Goal: Task Accomplishment & Management: Manage account settings

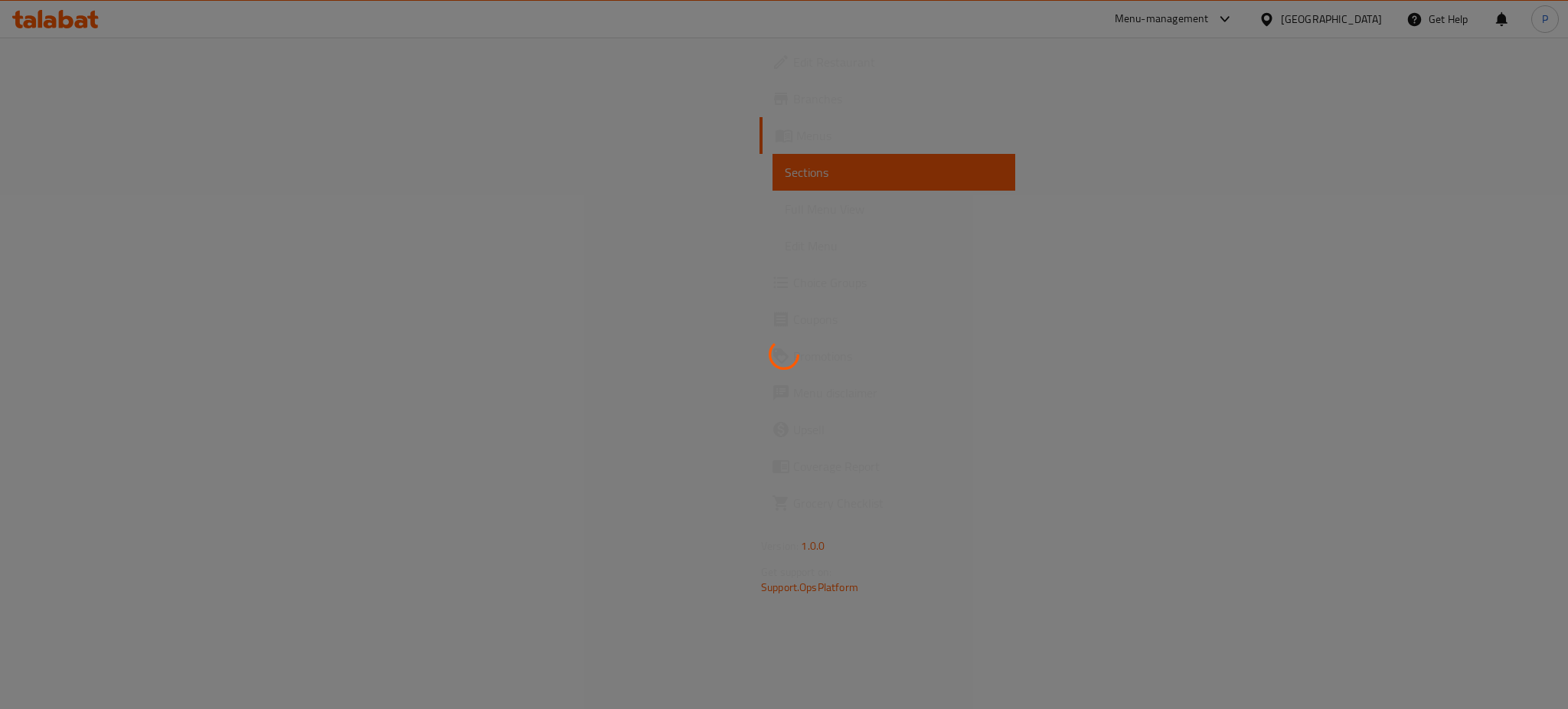
click at [578, 355] on div at bounding box center [784, 354] width 1568 height 709
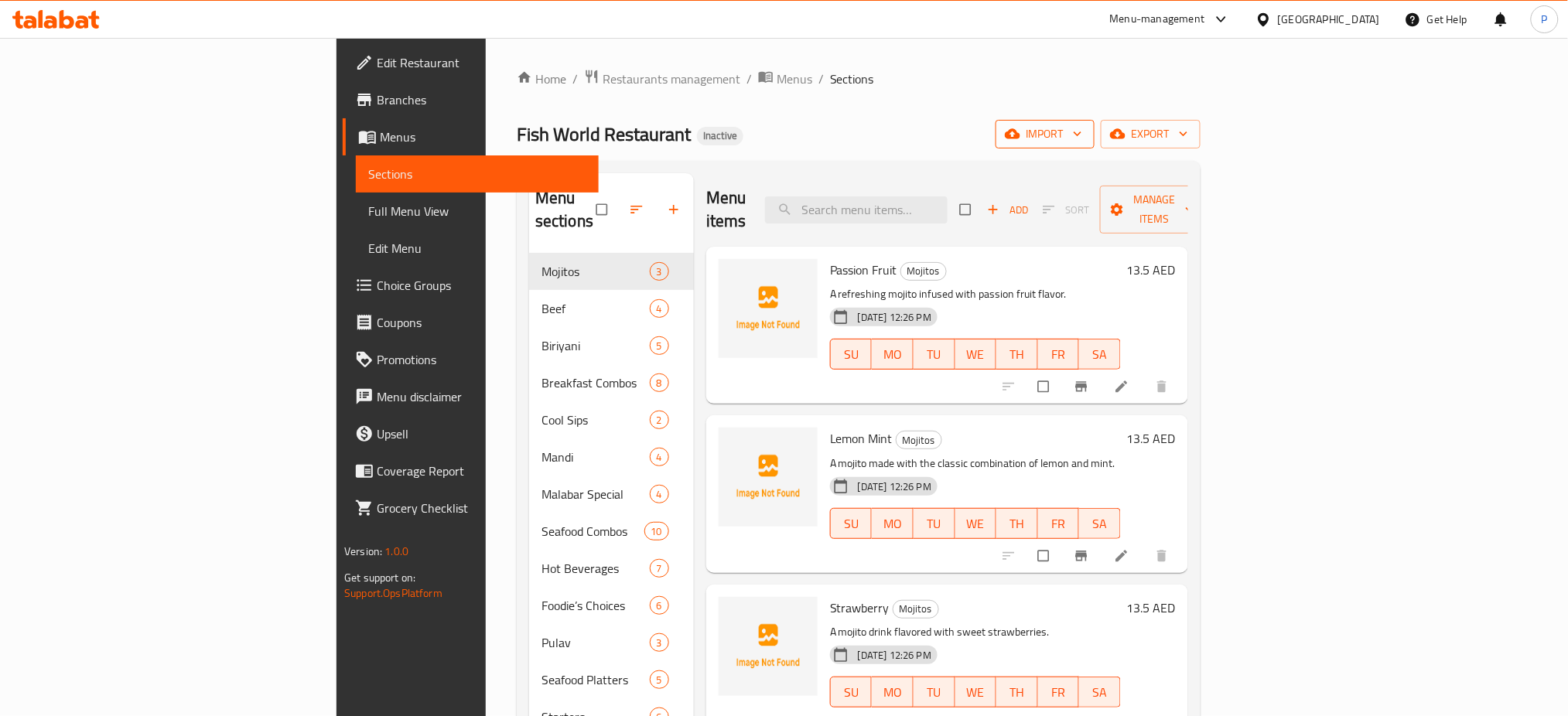
click at [1082, 133] on span "import" at bounding box center [1045, 134] width 74 height 20
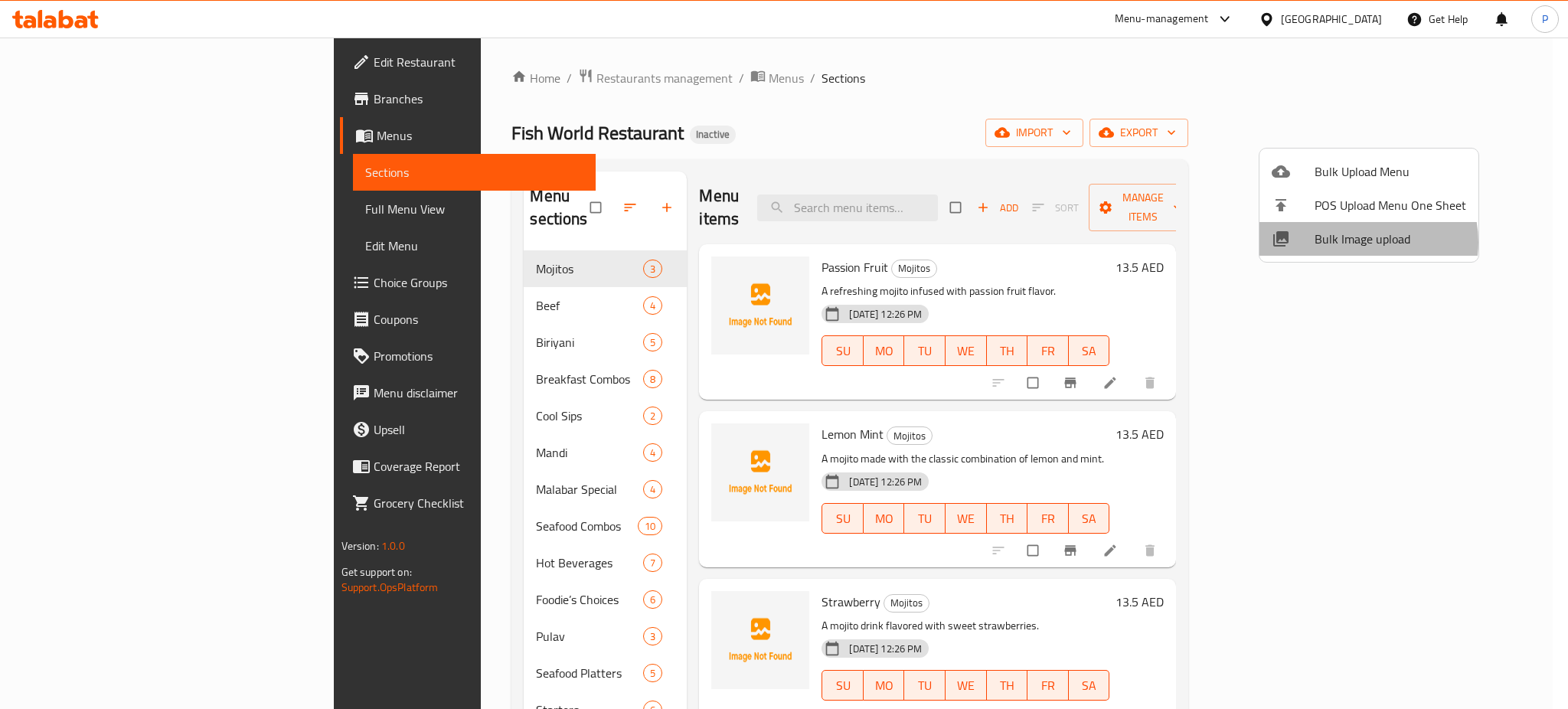
click at [1362, 242] on span "Bulk Image upload" at bounding box center [1390, 239] width 152 height 19
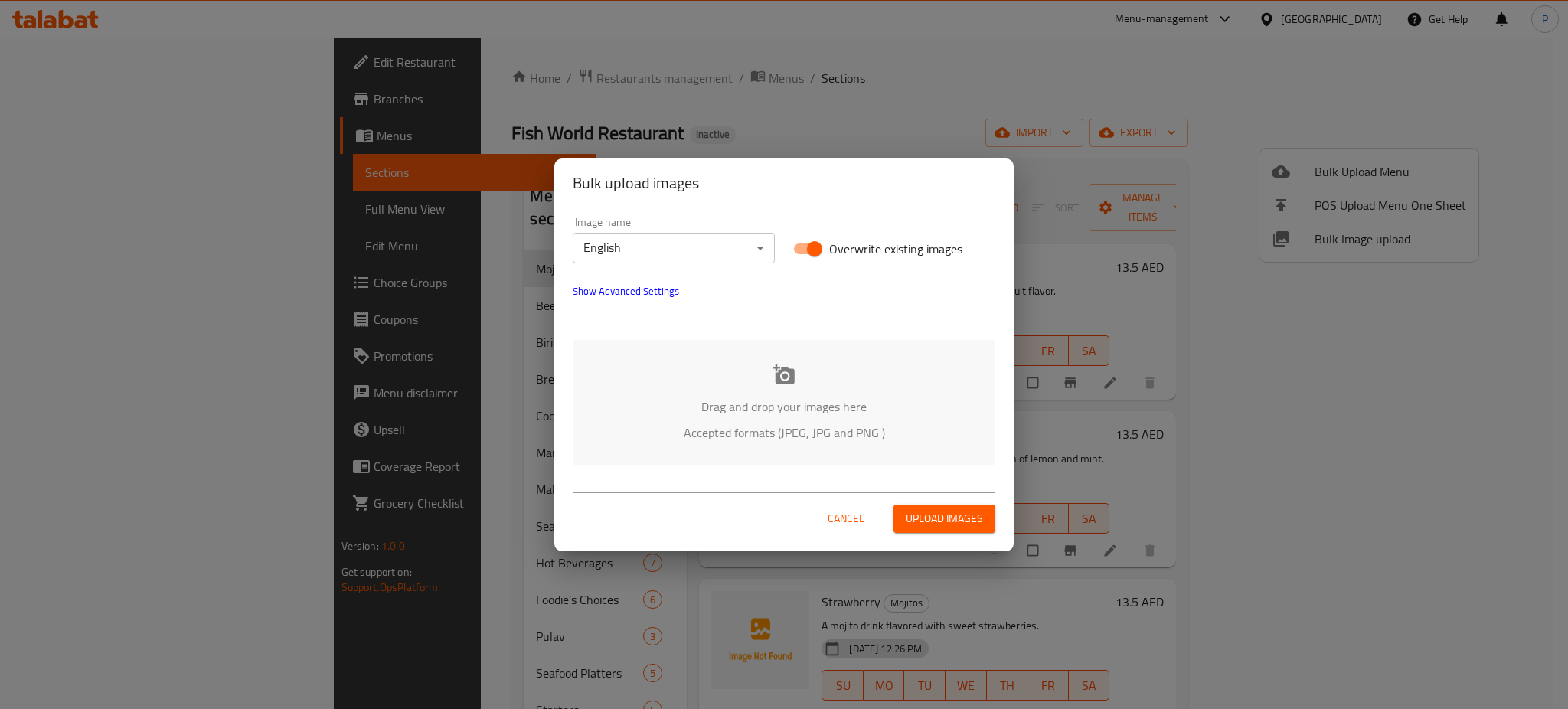
click at [769, 377] on div "Drag and drop your images here Accepted formats (JPEG, JPG and PNG )" at bounding box center [784, 403] width 423 height 125
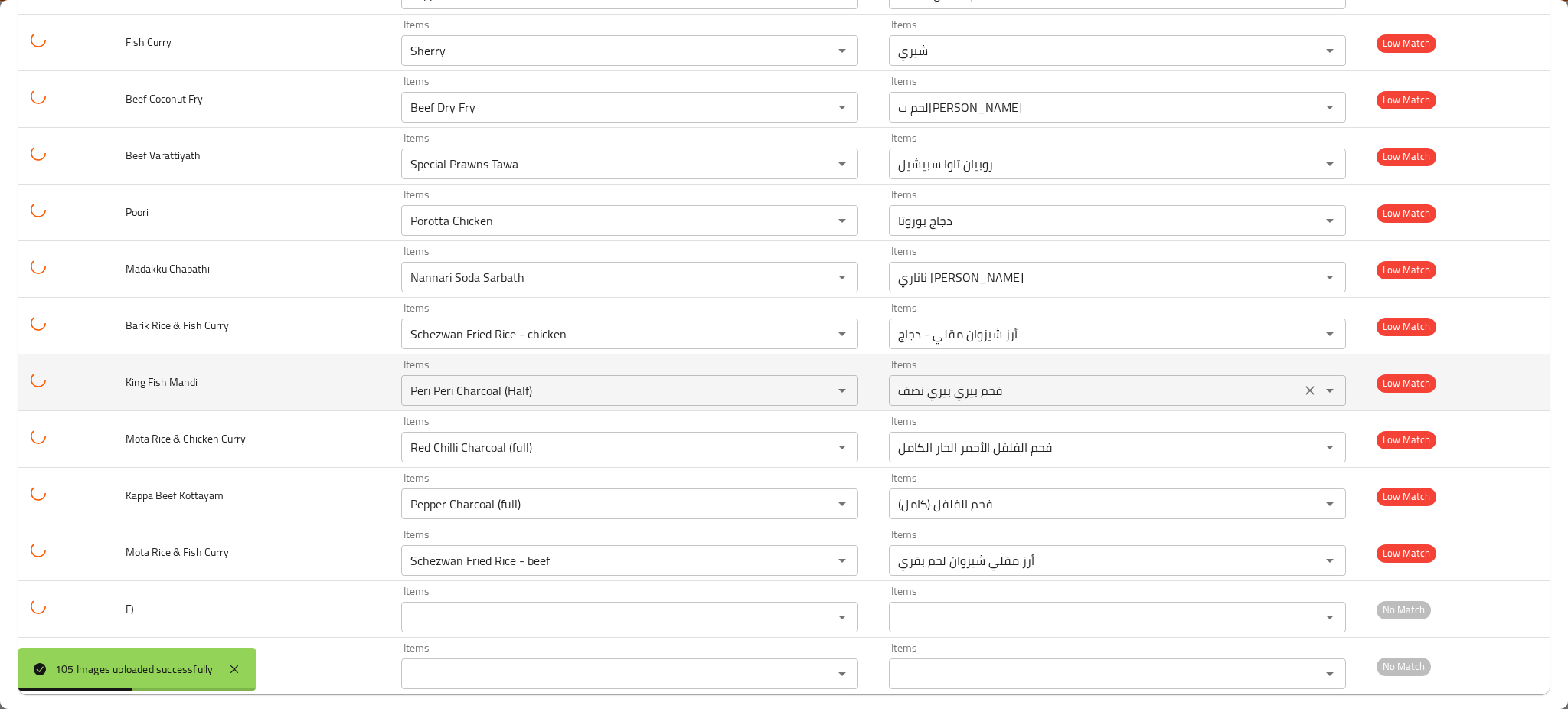
scroll to position [5513, 0]
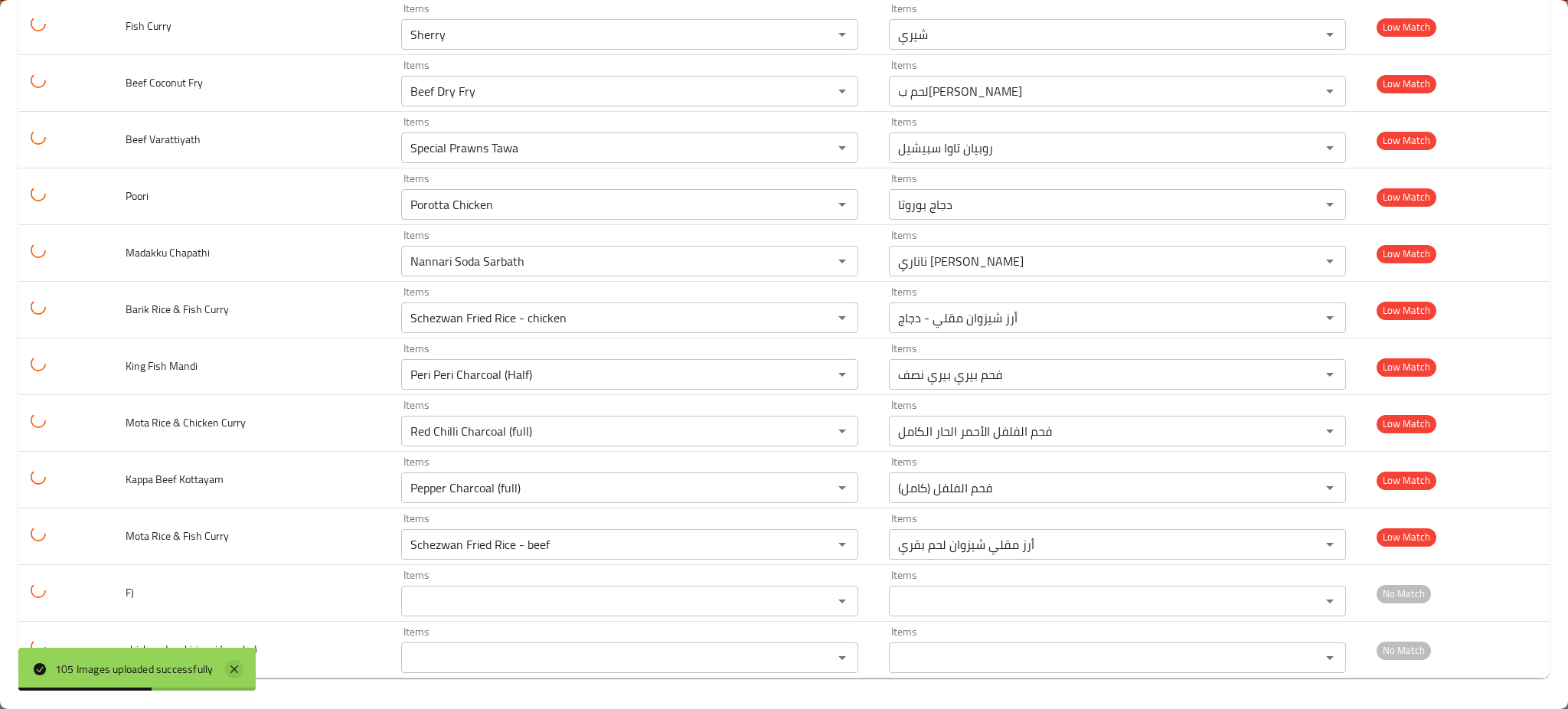
click at [235, 670] on icon at bounding box center [234, 670] width 7 height 7
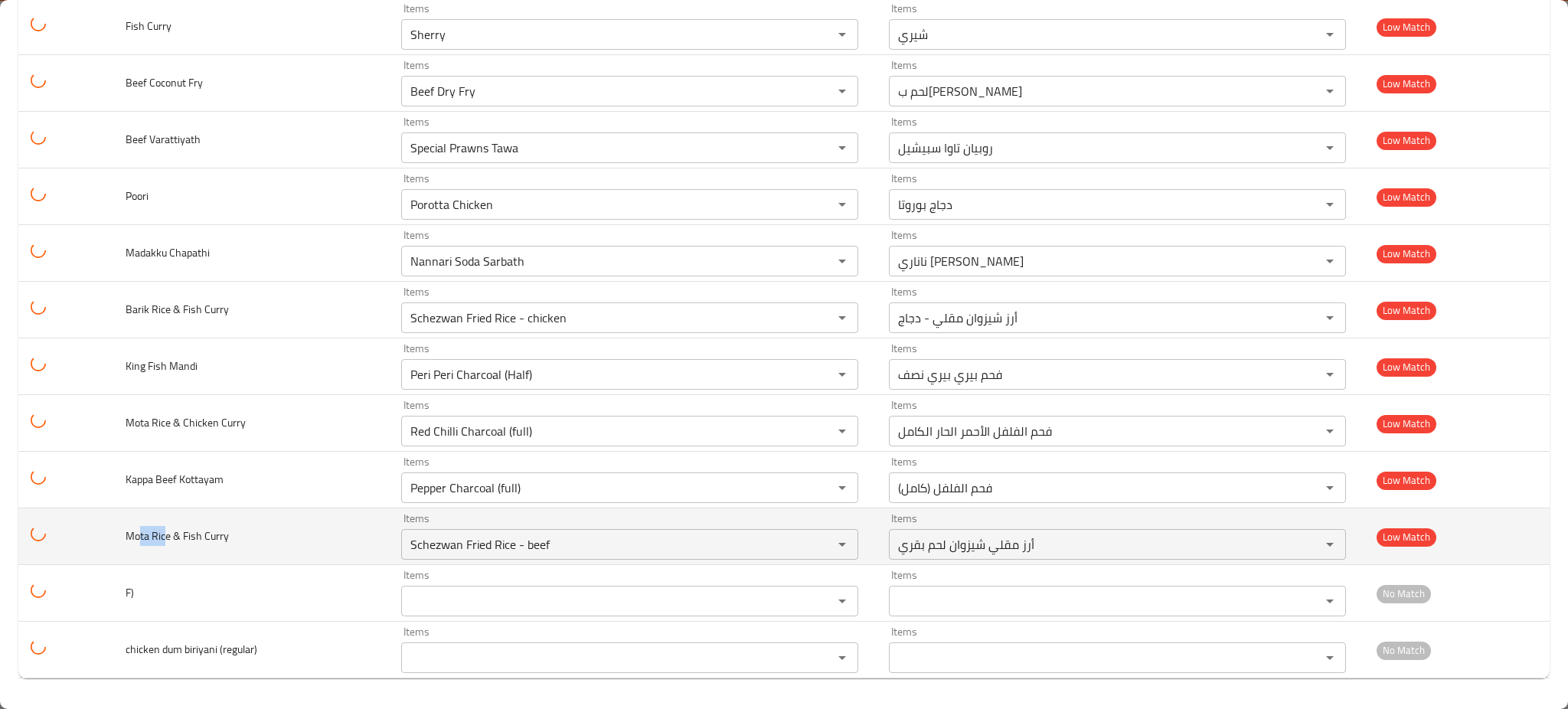
click at [101, 536] on tr "Mota Rice & Fish Curry Items Schezwan Fried Rice - beef Items Items أرز مقلي شي…" at bounding box center [784, 537] width 1532 height 57
copy span "ta Ric"
click at [527, 544] on Curry "Schezwan Fried Rice - beef" at bounding box center [606, 544] width 403 height 21
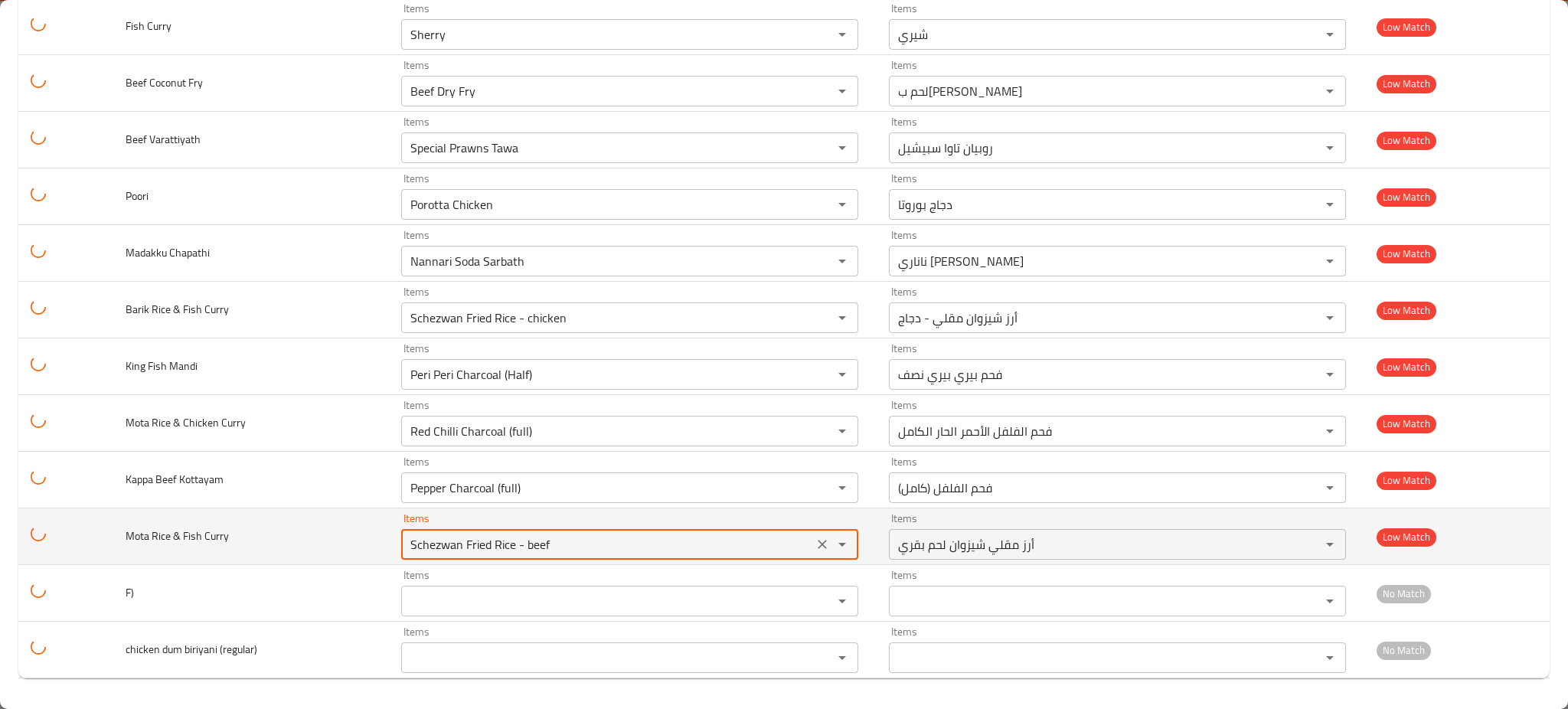
paste Curry "Mota Ric"
type Curry "Mota Ric"
drag, startPoint x: 817, startPoint y: 541, endPoint x: 698, endPoint y: 528, distance: 119.7
click at [817, 541] on icon "Clear" at bounding box center [822, 544] width 15 height 15
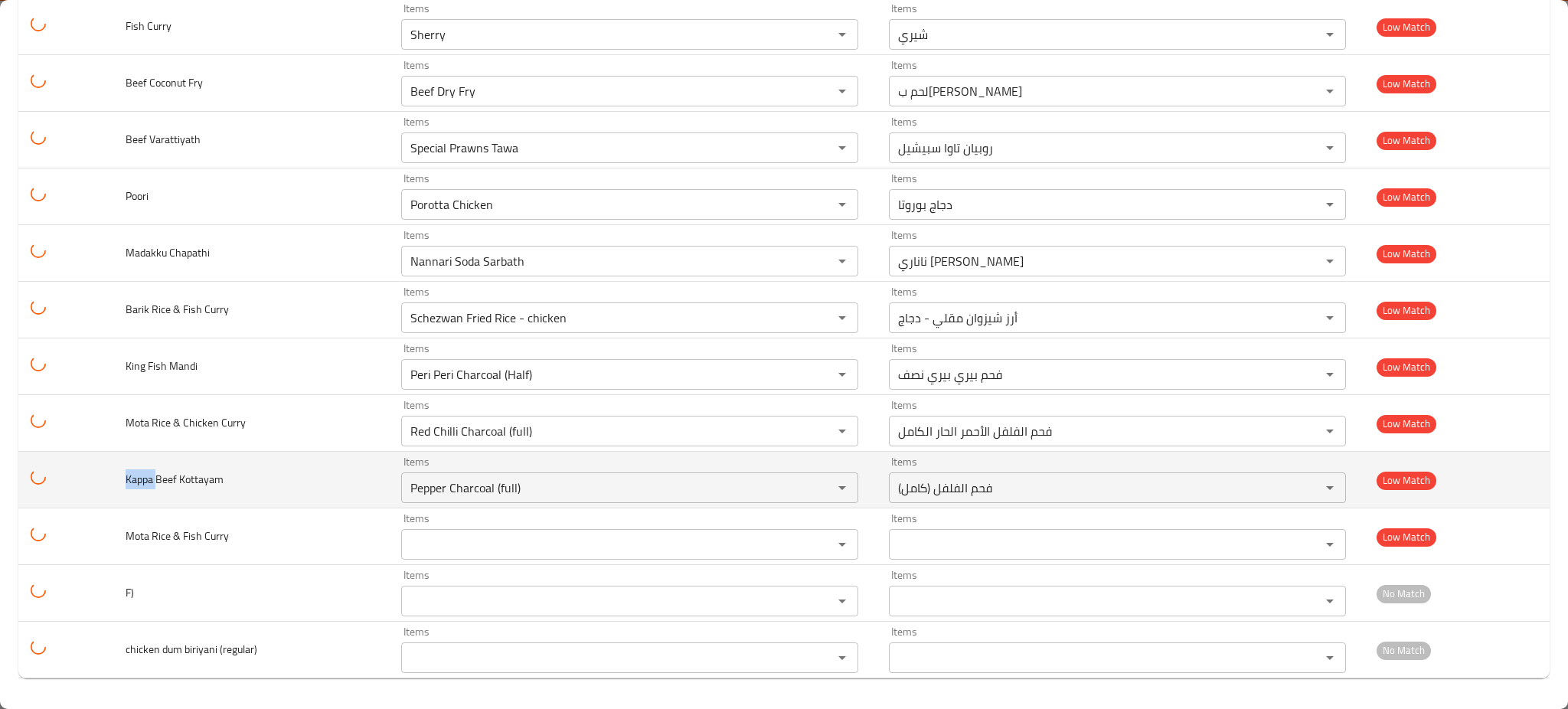
drag, startPoint x: 125, startPoint y: 484, endPoint x: 113, endPoint y: 484, distance: 12.0
click at [113, 484] on td "Kappa Beef Kottayam" at bounding box center [251, 480] width 275 height 57
copy span "Kappa"
click at [578, 475] on div "Pepper Charcoal (full) Items" at bounding box center [630, 488] width 458 height 31
paste Kottayam "Kappa"
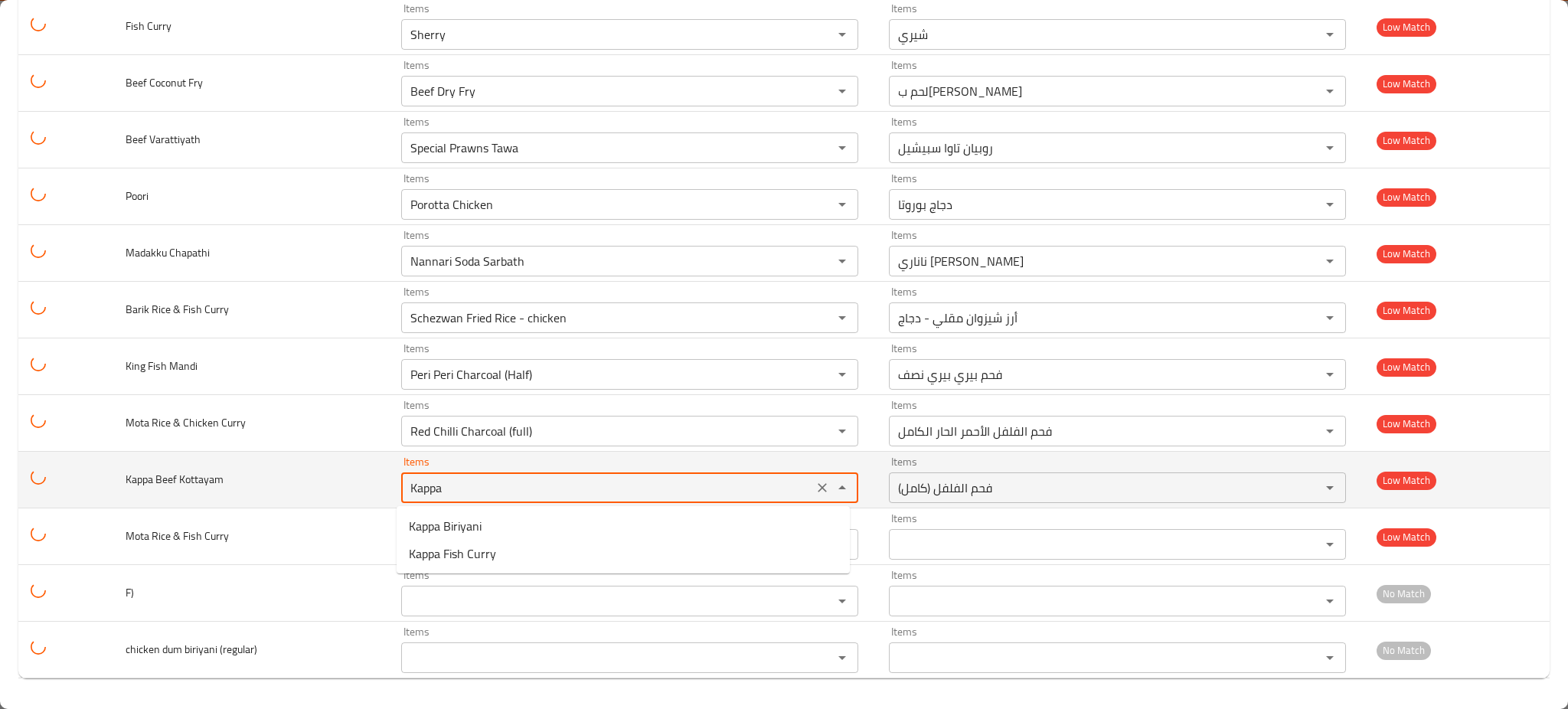
type Kottayam "Kappa"
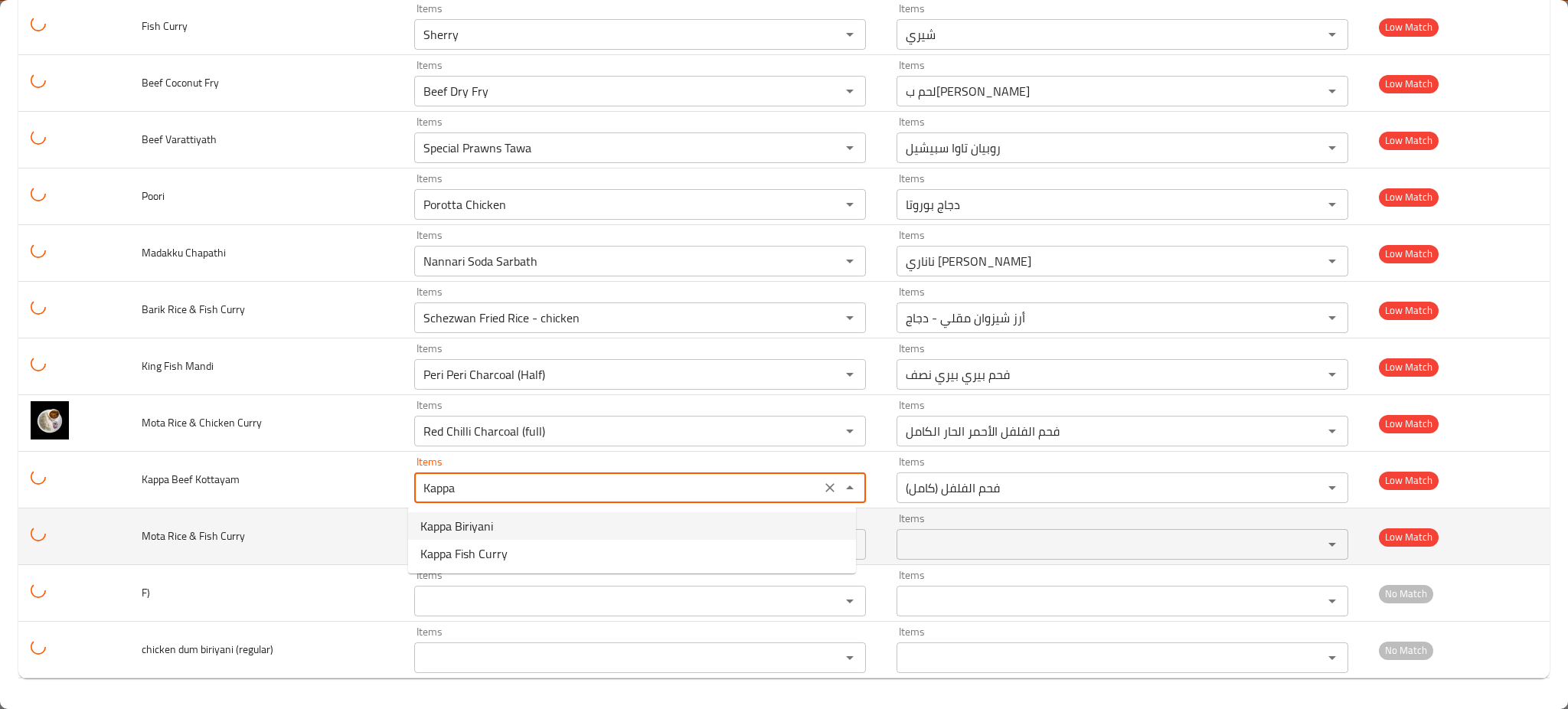
click at [826, 487] on icon "Clear" at bounding box center [831, 488] width 9 height 9
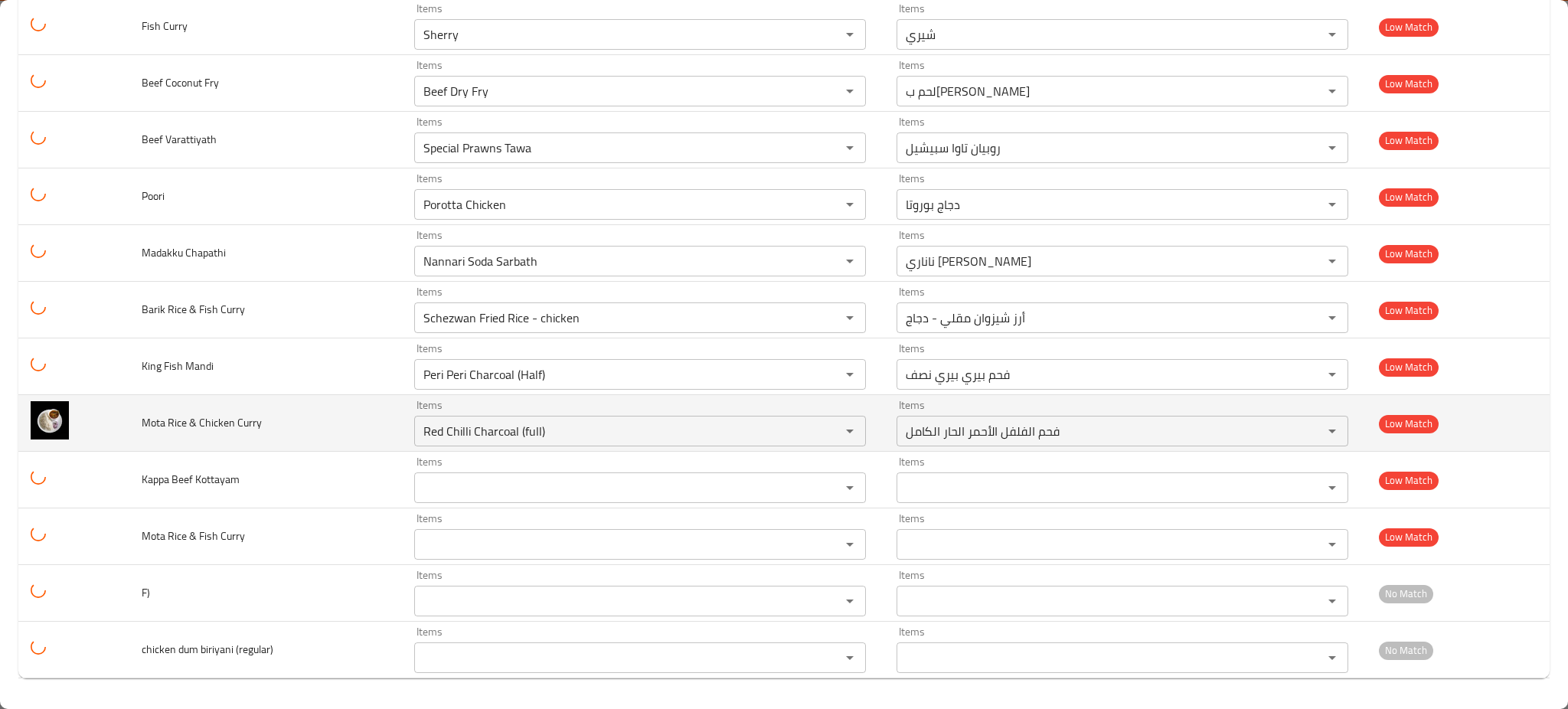
click at [249, 440] on td "Mota Rice & Chicken Curry" at bounding box center [265, 423] width 272 height 57
click at [171, 422] on span "Mota Rice & Chicken Curry" at bounding box center [201, 422] width 120 height 20
copy span "Rice"
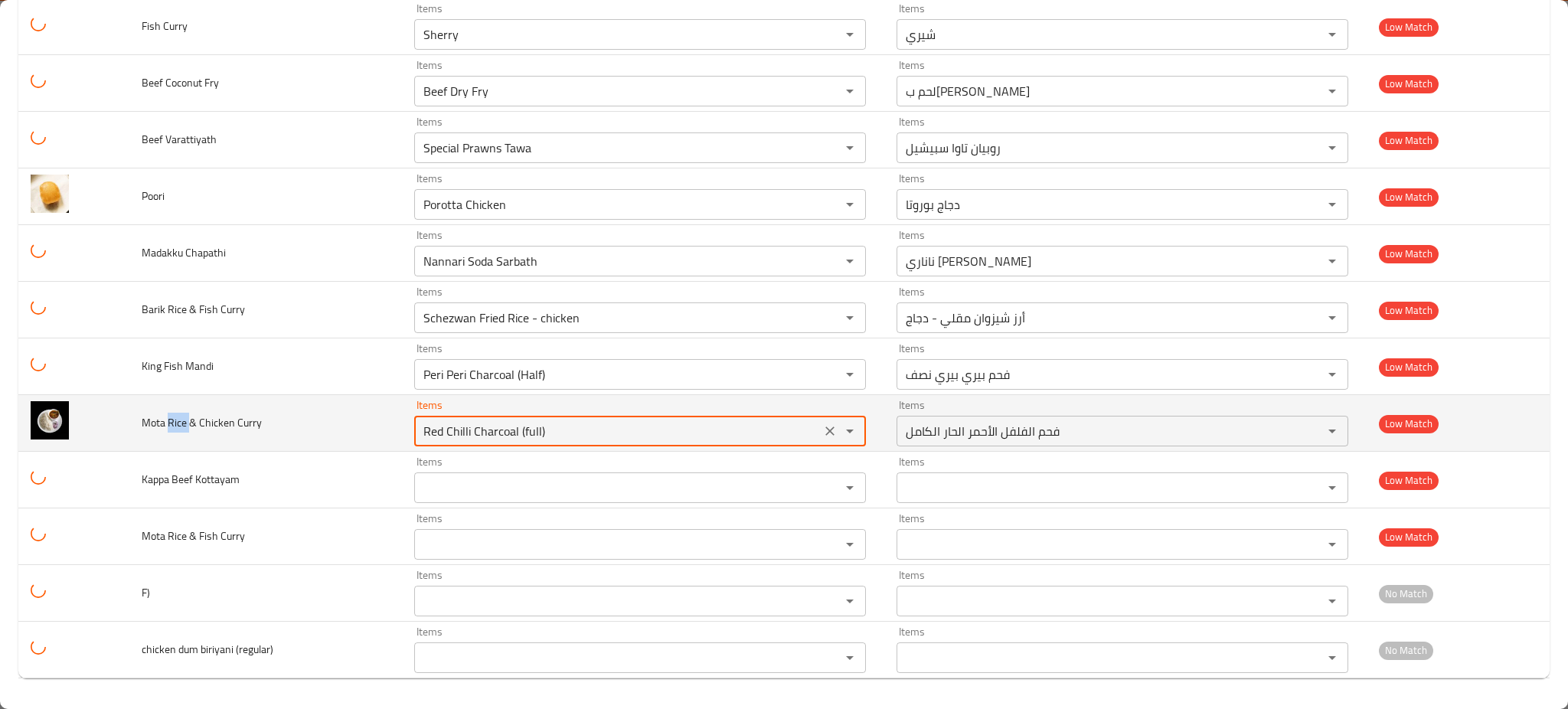
click at [523, 429] on Curry "Red Chilli Charcoal (full)" at bounding box center [617, 431] width 397 height 21
paste Curry "ice"
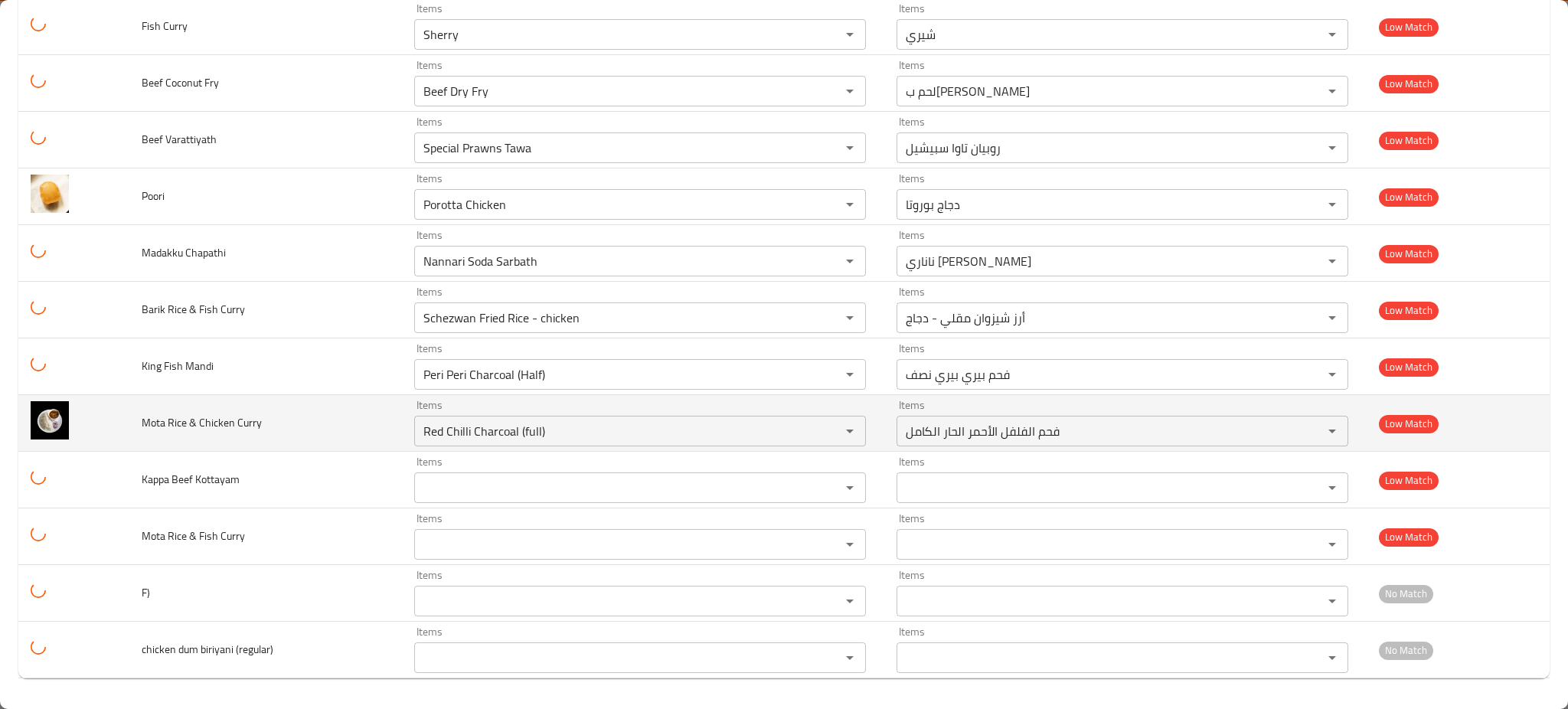
drag, startPoint x: 205, startPoint y: 423, endPoint x: 298, endPoint y: 423, distance: 93.0
click at [283, 421] on td "Mota Rice & Chicken Curry" at bounding box center [265, 423] width 272 height 57
click at [557, 436] on Curry "Red Chilli Charcoal (full)" at bounding box center [617, 431] width 397 height 21
paste Curry "hicken Curry"
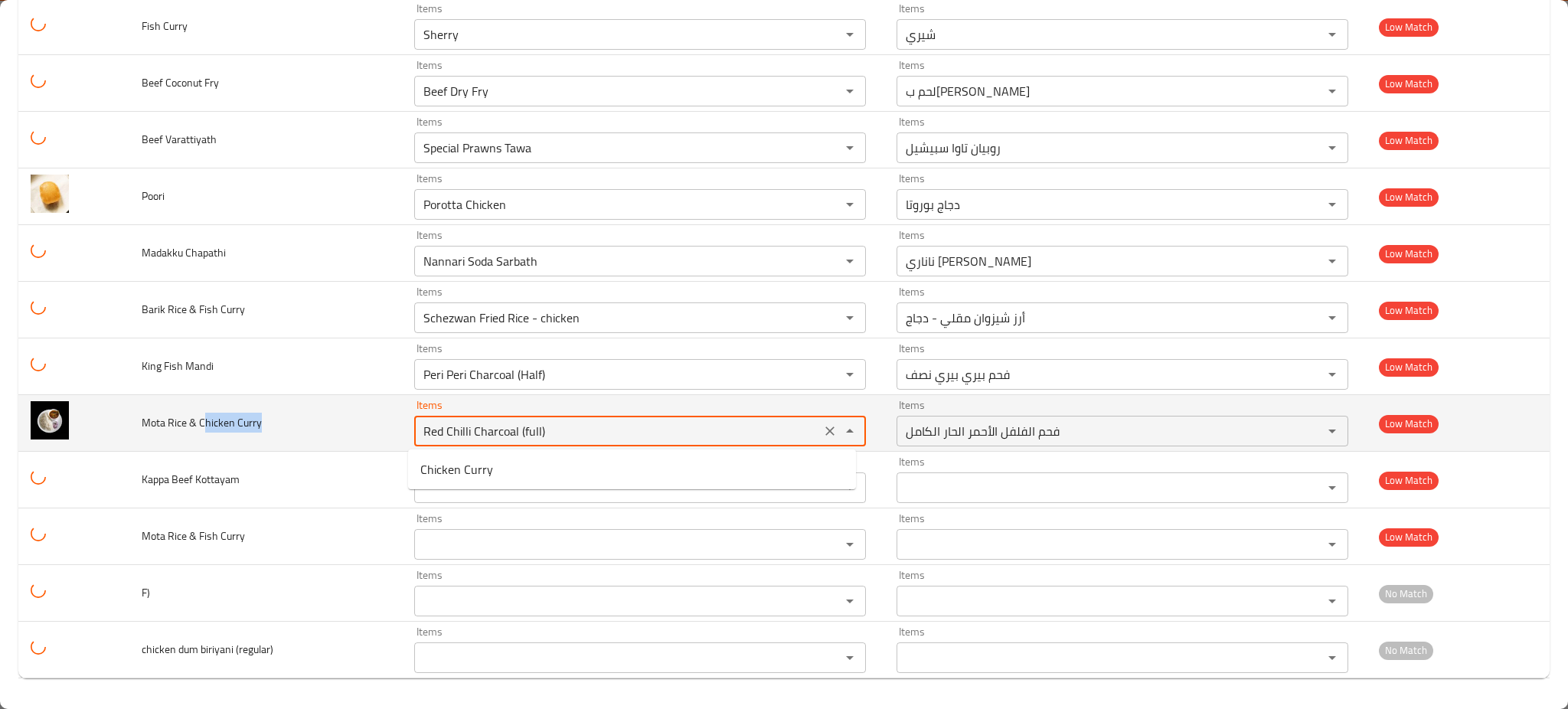
type Curry "hicken Curry"
click at [826, 435] on icon "Clear" at bounding box center [831, 432] width 9 height 9
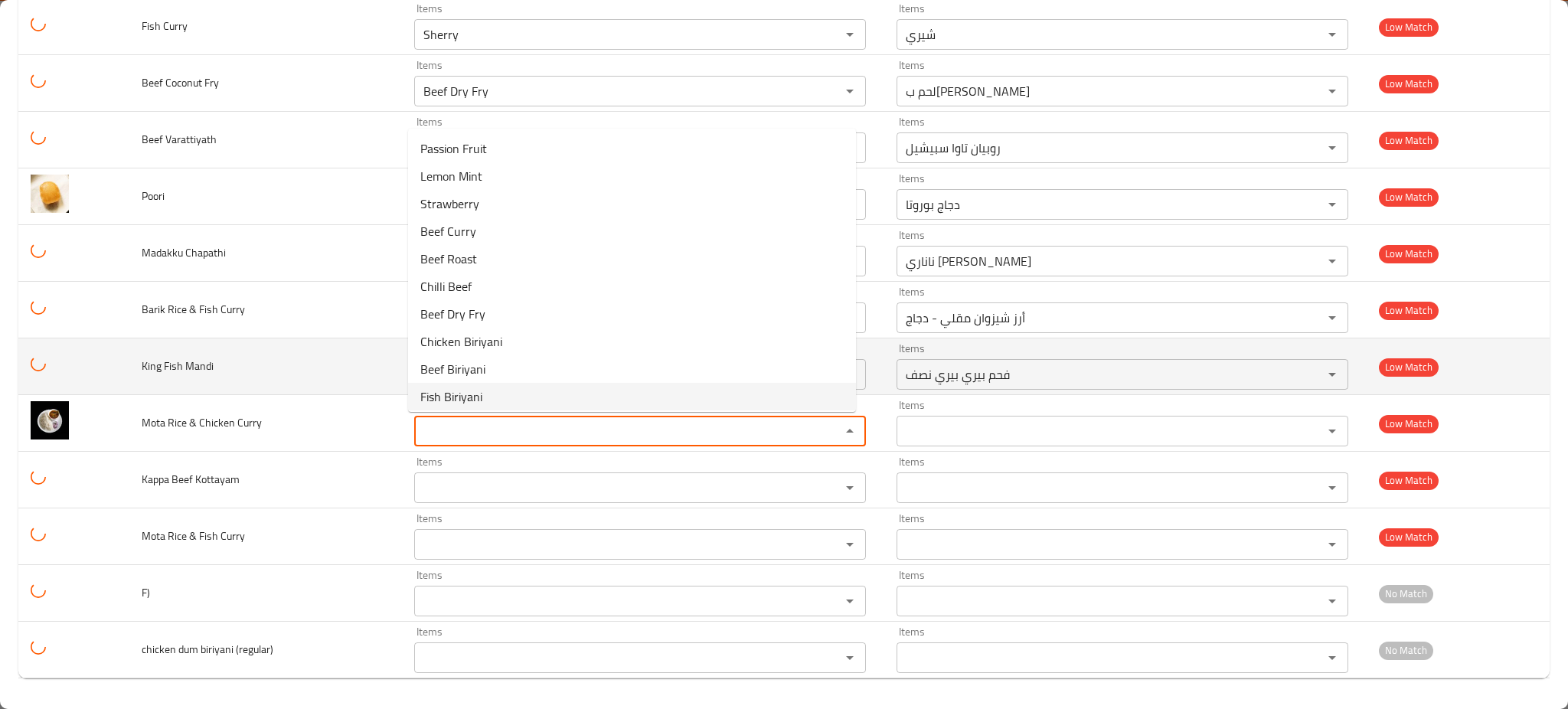
click at [884, 354] on td "Items فحم بيري بيري نصف Items" at bounding box center [1125, 367] width 483 height 57
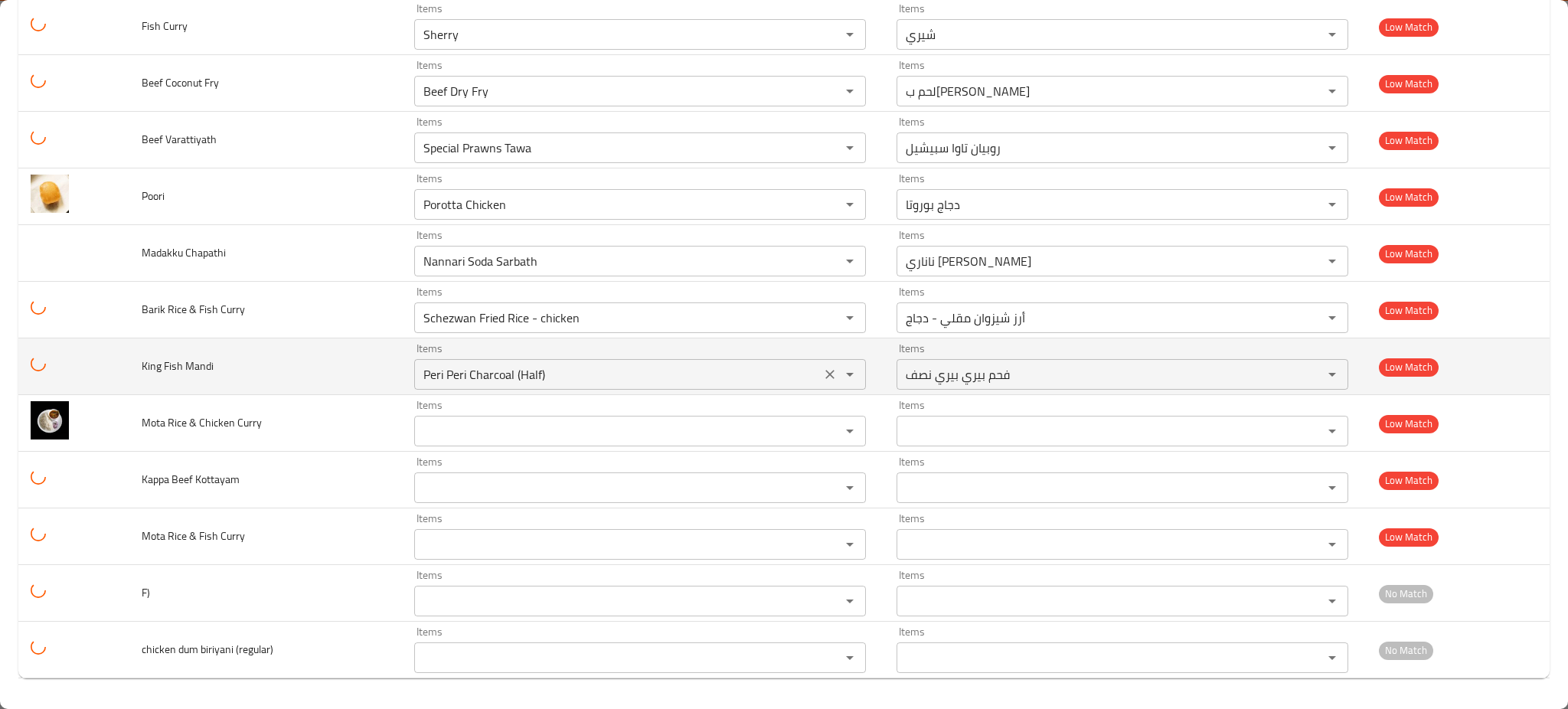
click at [825, 374] on icon "Clear" at bounding box center [830, 374] width 15 height 15
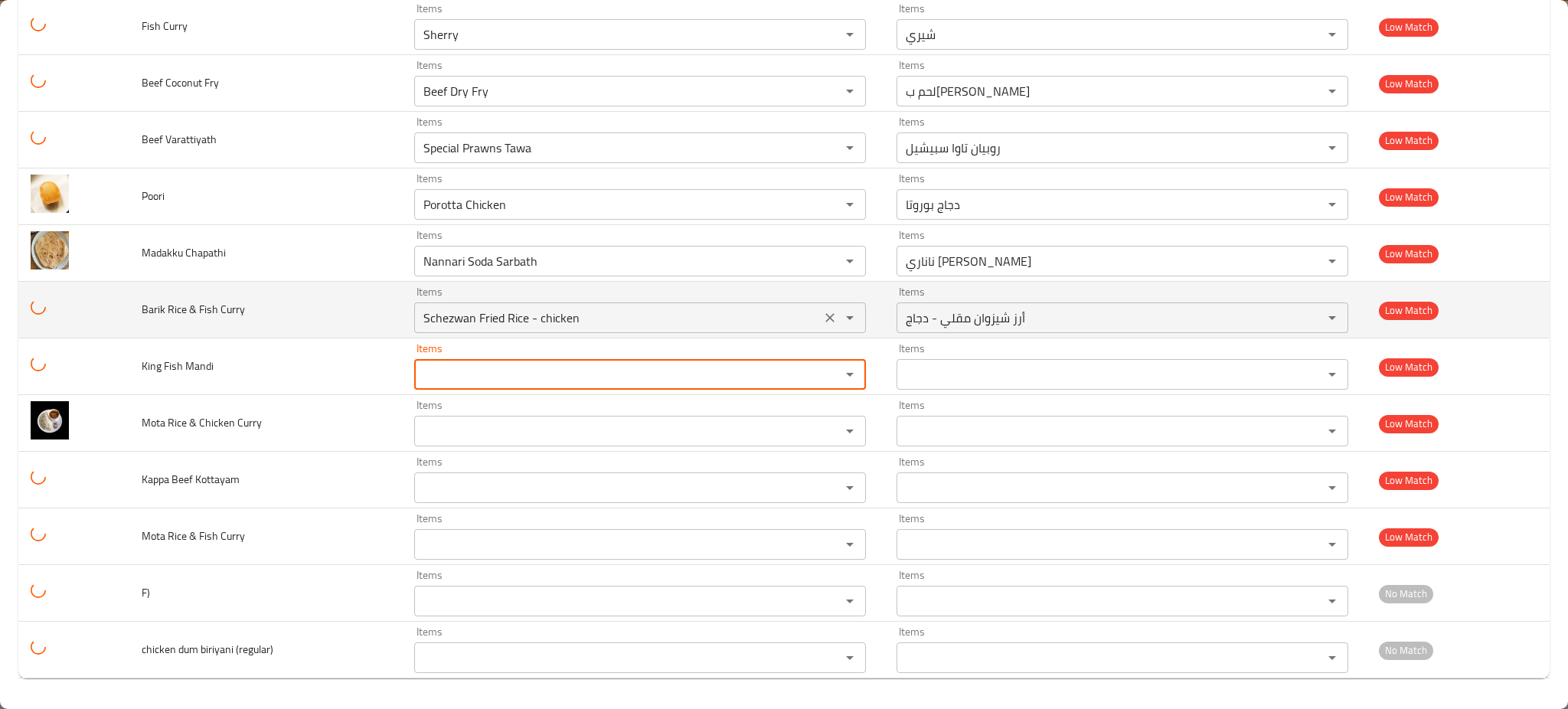
click at [822, 312] on icon "Clear" at bounding box center [830, 317] width 15 height 15
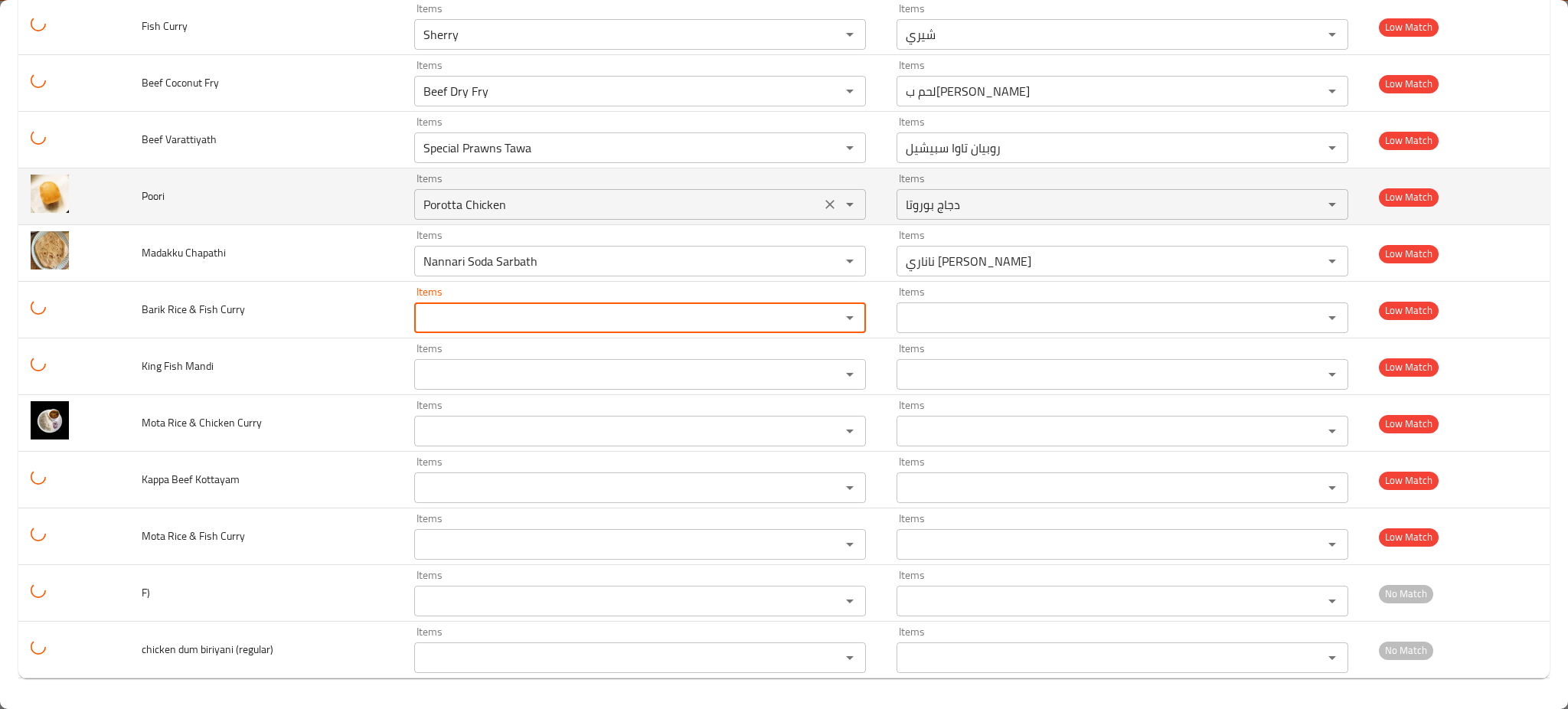
click at [822, 254] on icon "Clear" at bounding box center [830, 261] width 15 height 15
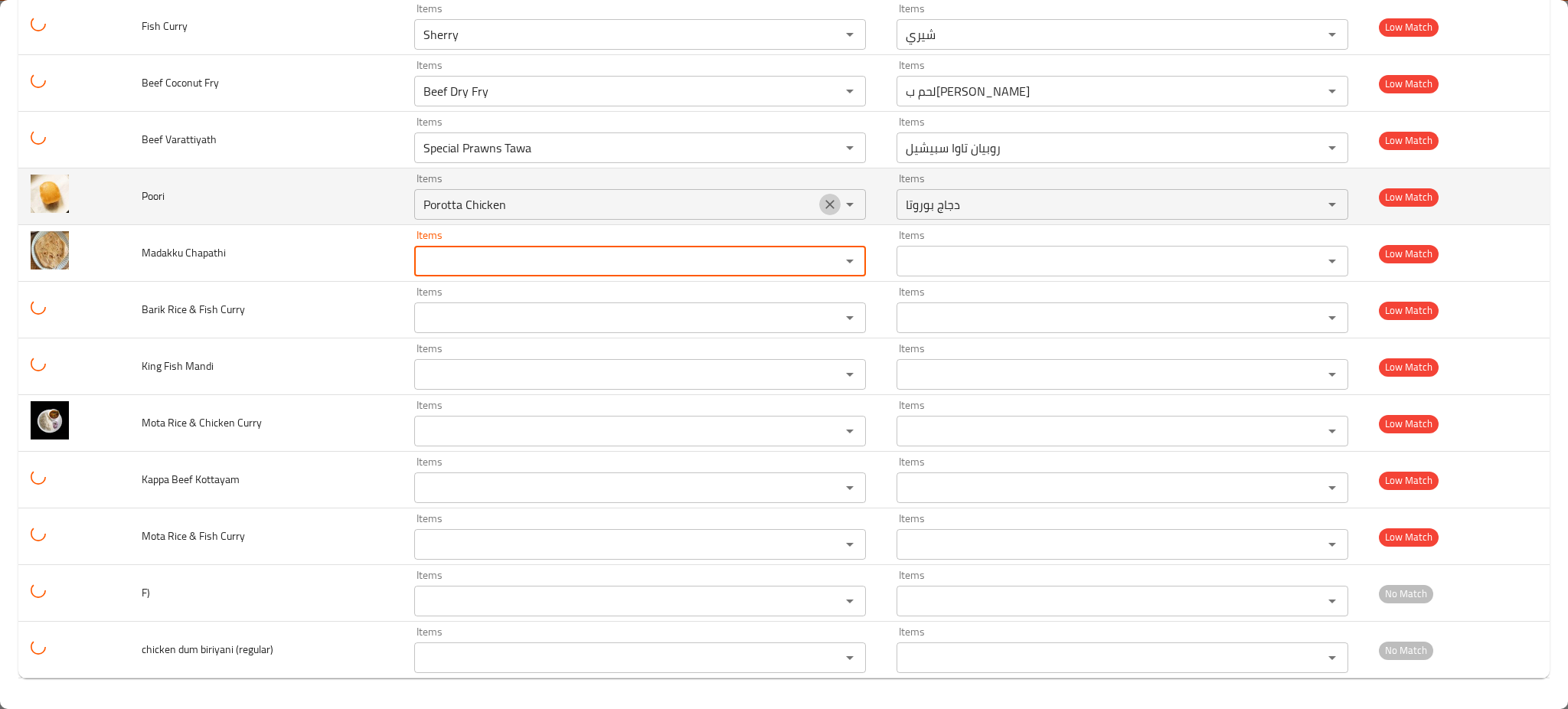
click at [822, 203] on icon "Clear" at bounding box center [830, 205] width 15 height 15
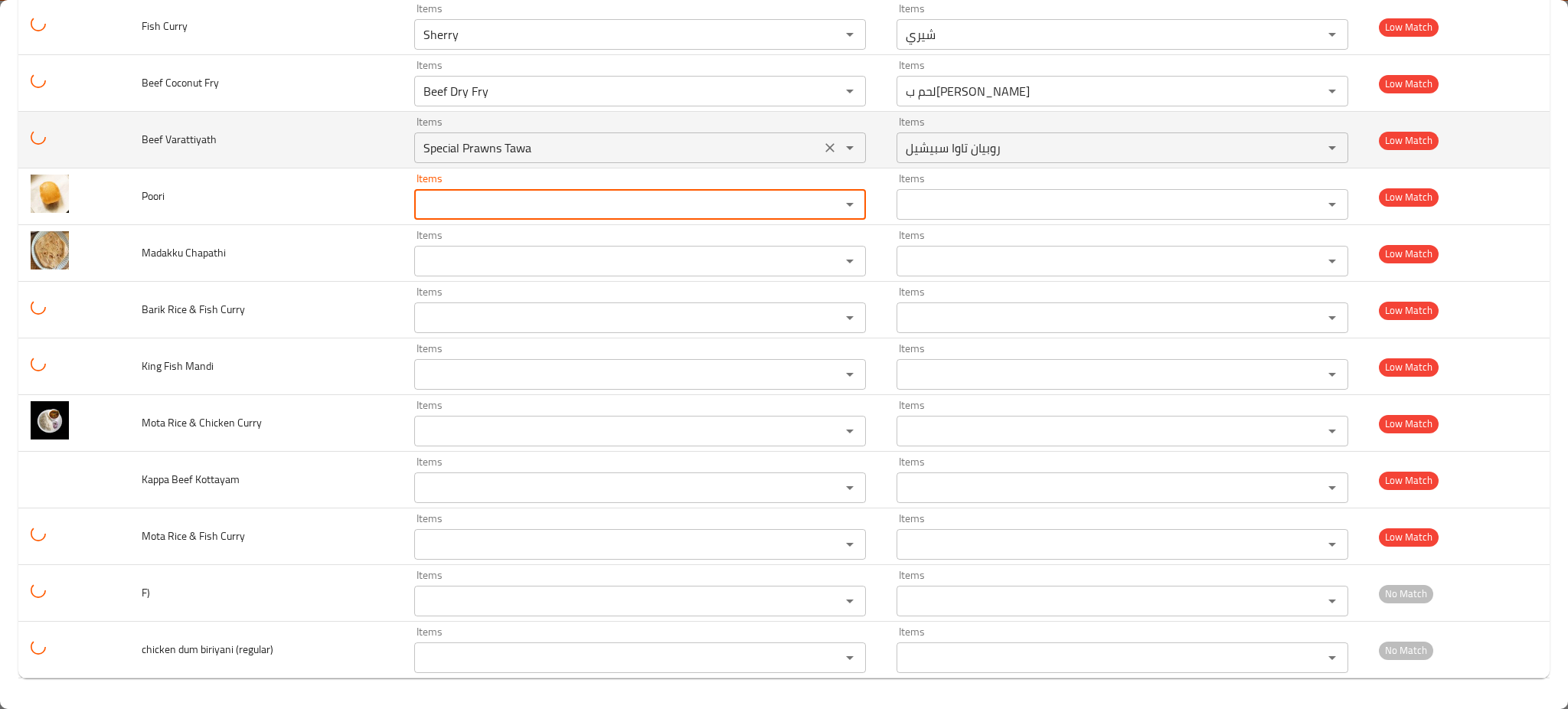
click at [822, 146] on icon "Clear" at bounding box center [830, 148] width 15 height 15
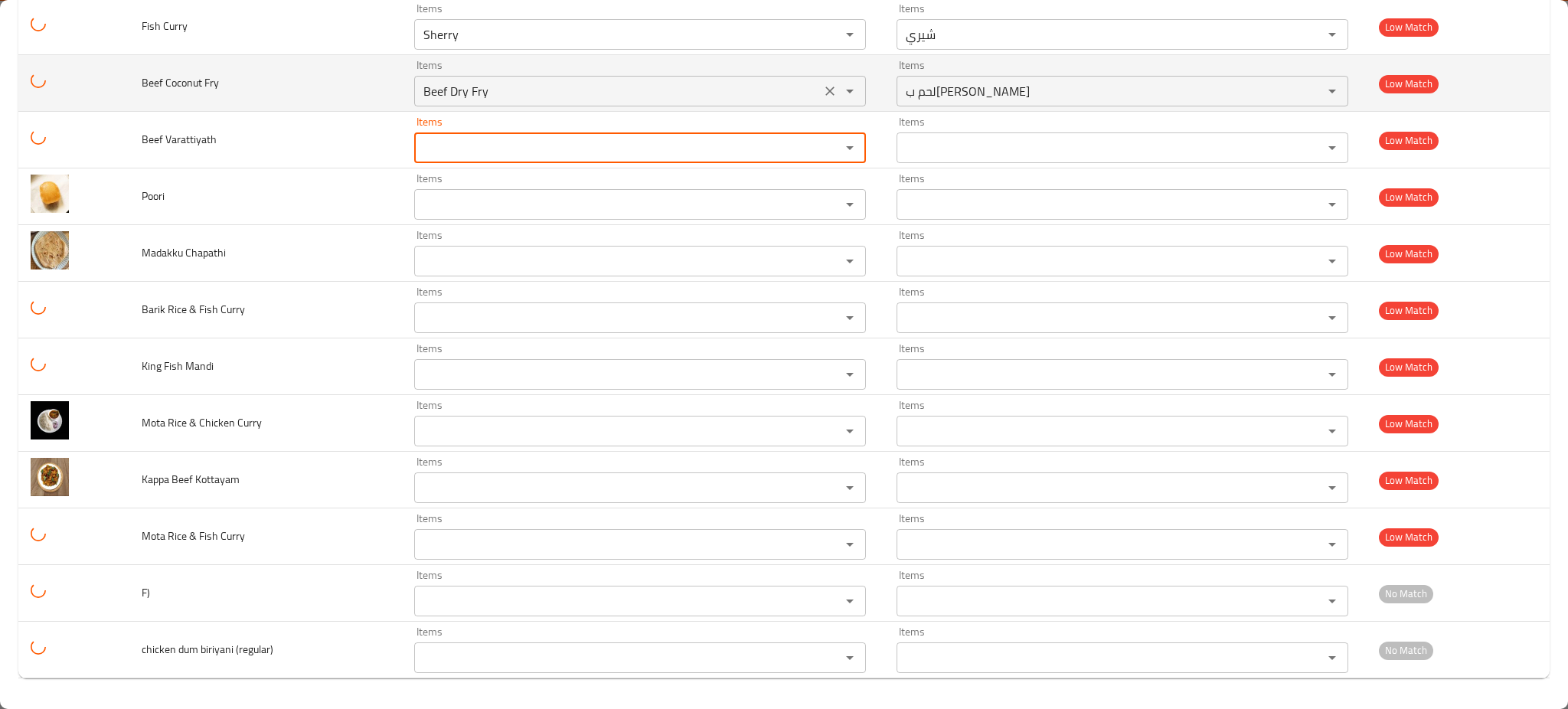
click at [824, 99] on icon "Clear" at bounding box center [830, 91] width 15 height 15
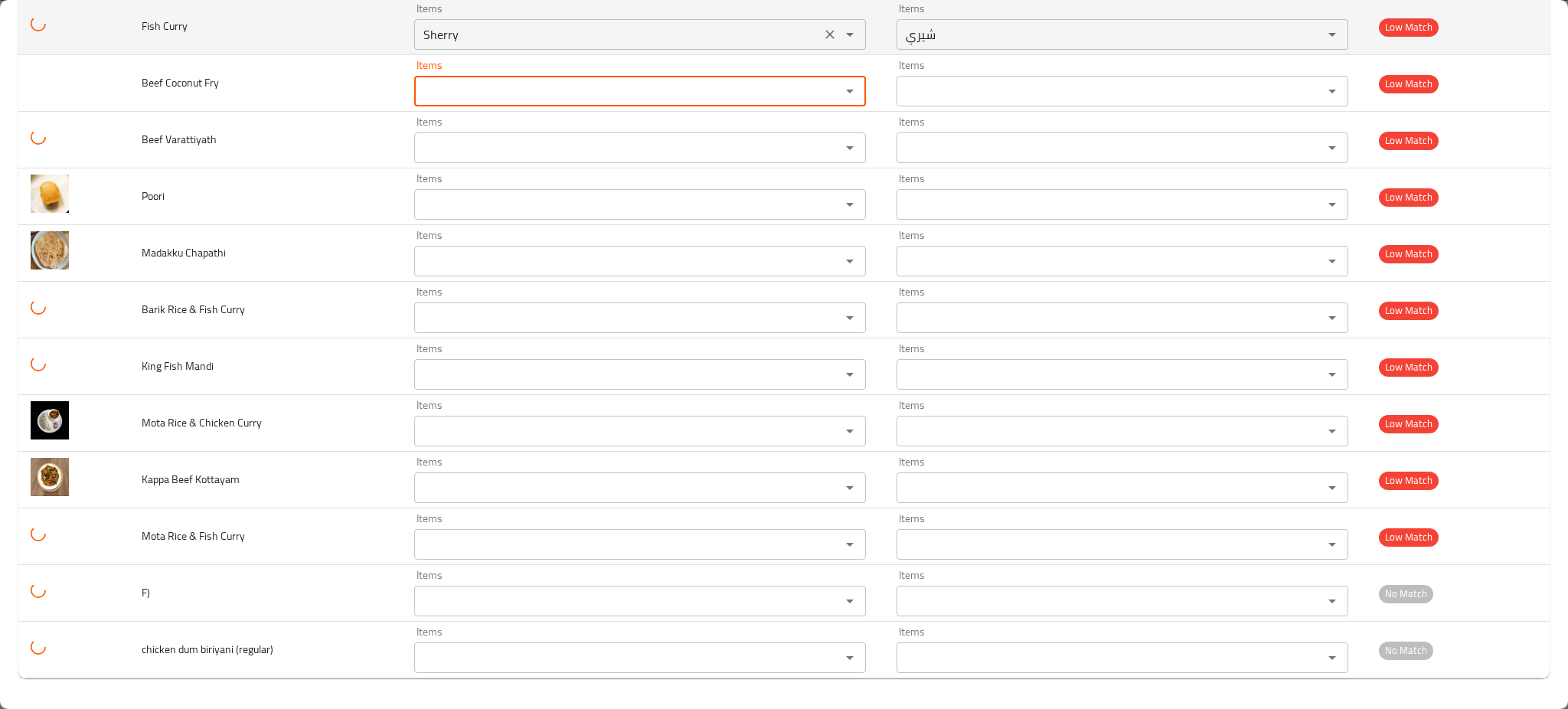
click at [821, 50] on div "Items Sherry Items" at bounding box center [640, 26] width 452 height 47
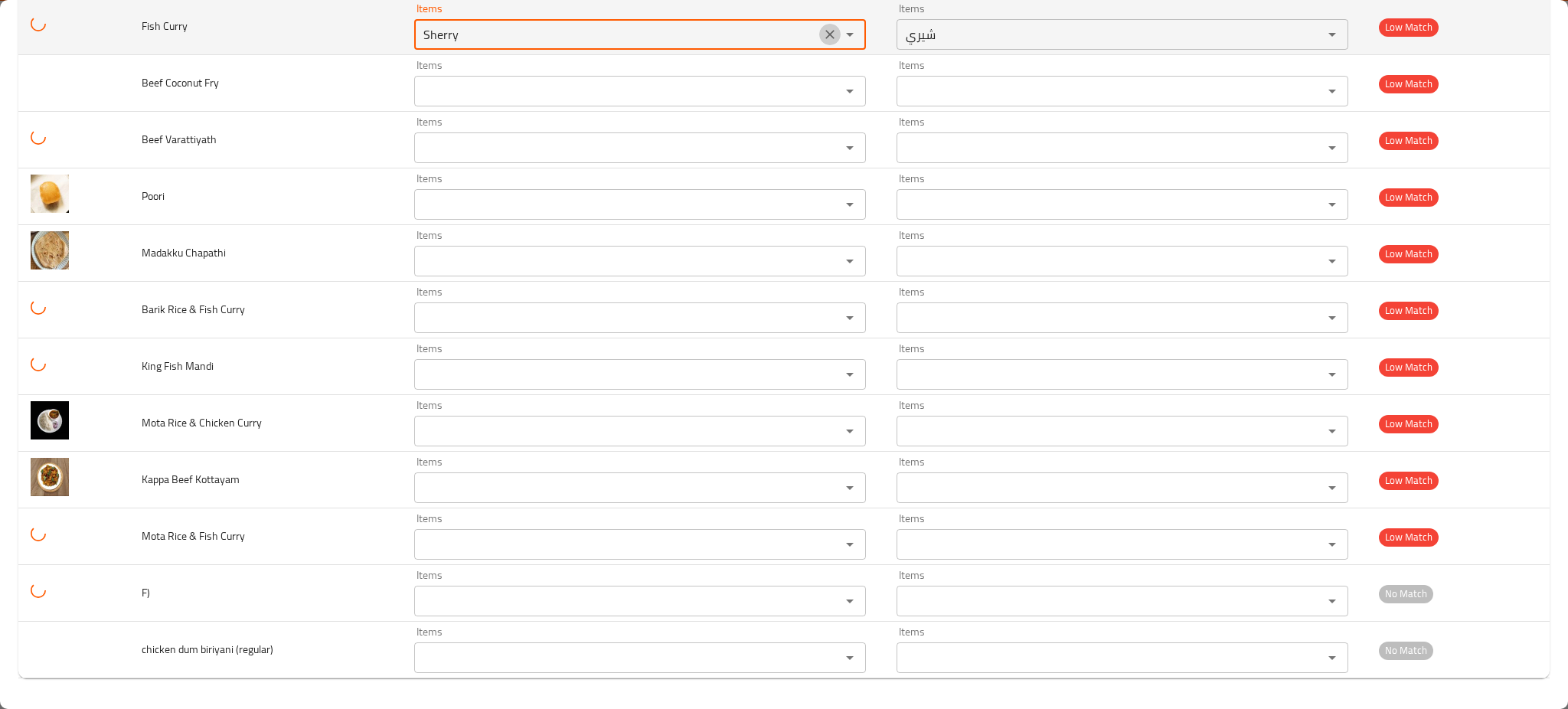
click at [822, 42] on icon "Clear" at bounding box center [830, 34] width 15 height 15
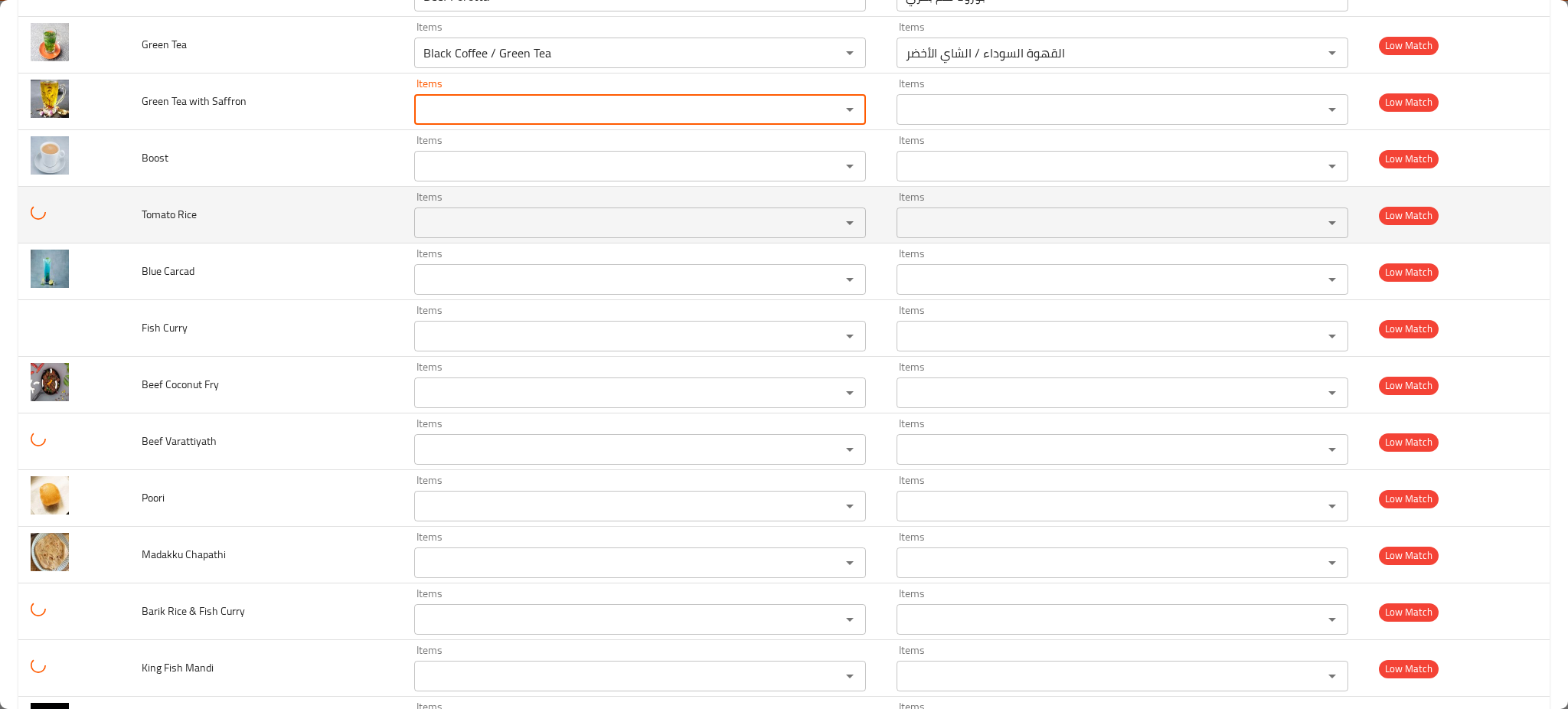
click at [822, 60] on icon "Clear" at bounding box center [830, 53] width 15 height 15
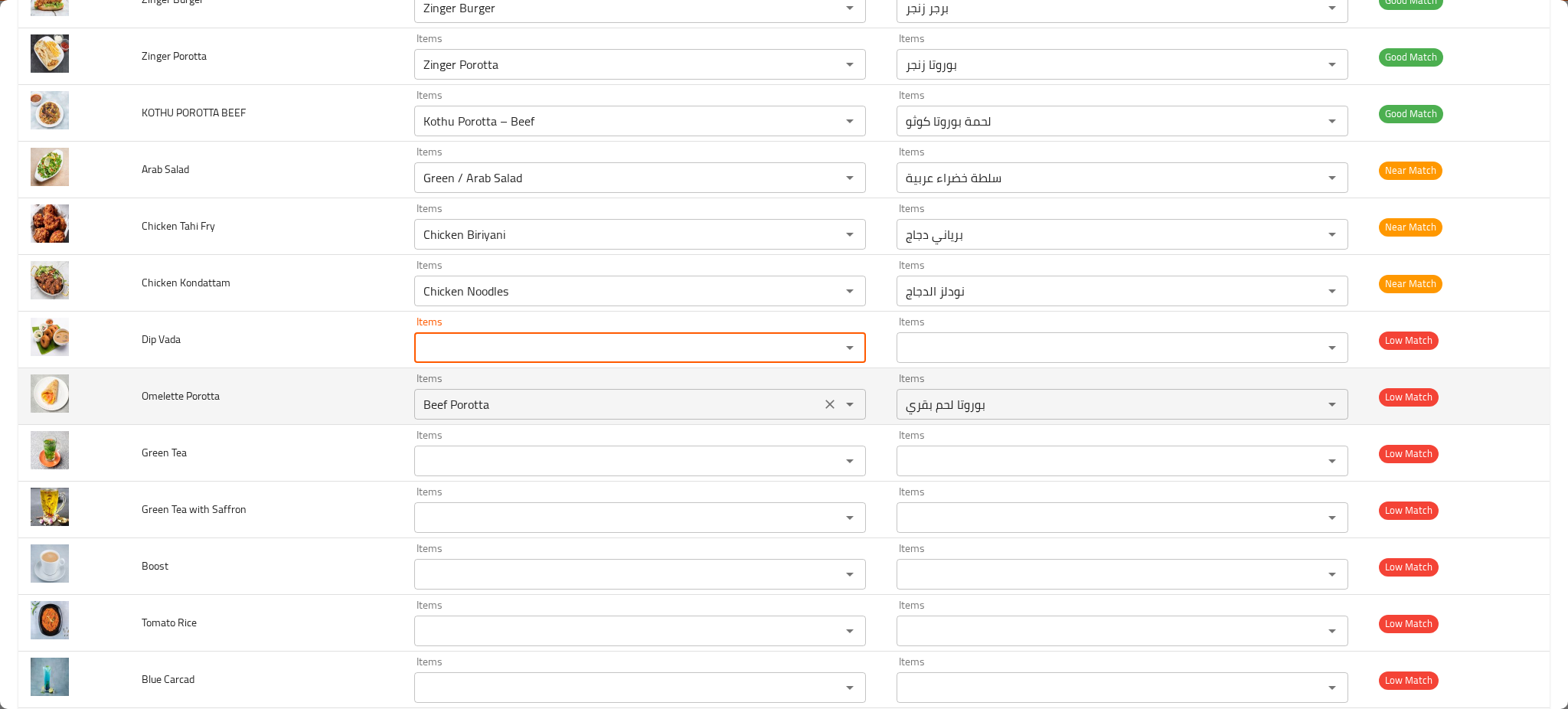
click at [841, 410] on icon "Open" at bounding box center [850, 405] width 19 height 19
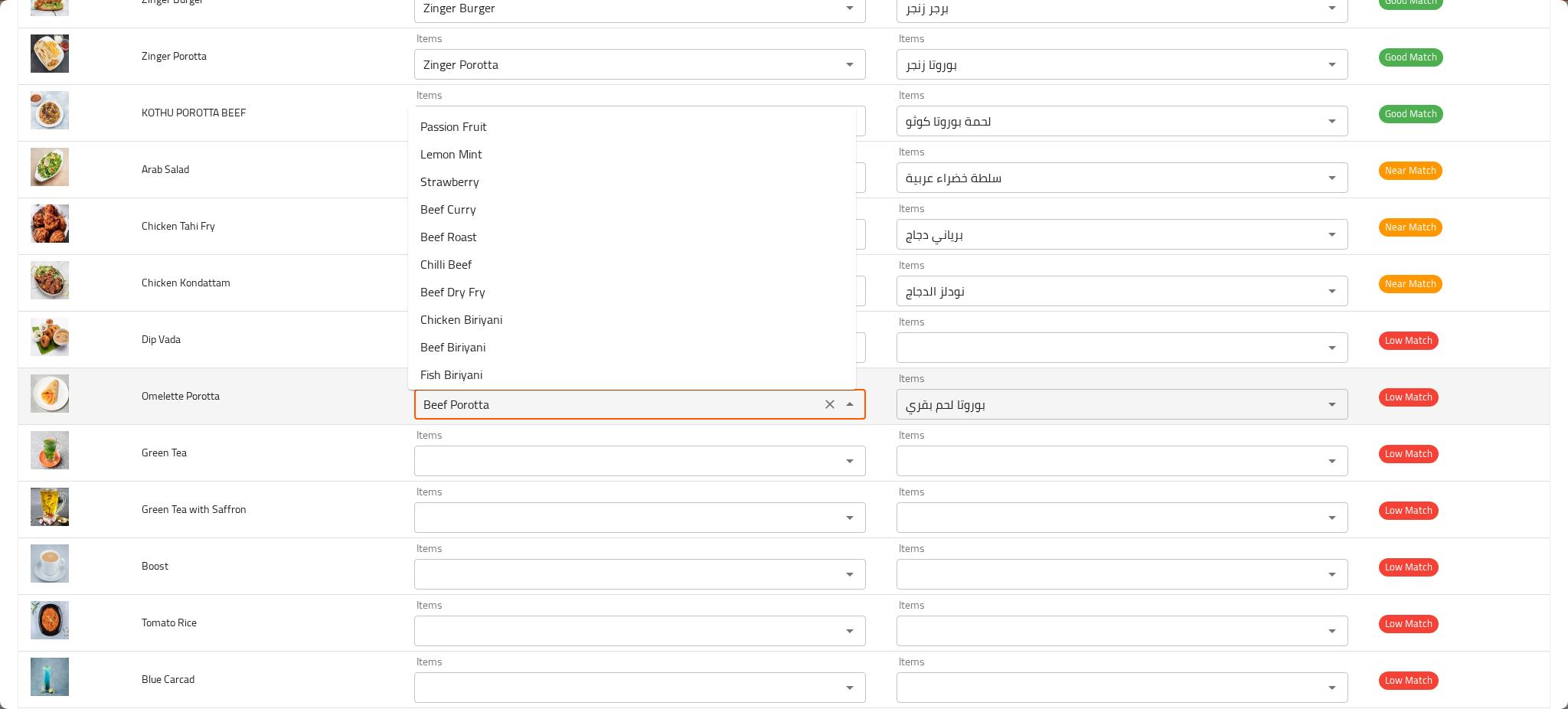
click at [823, 410] on icon "Clear" at bounding box center [830, 405] width 15 height 15
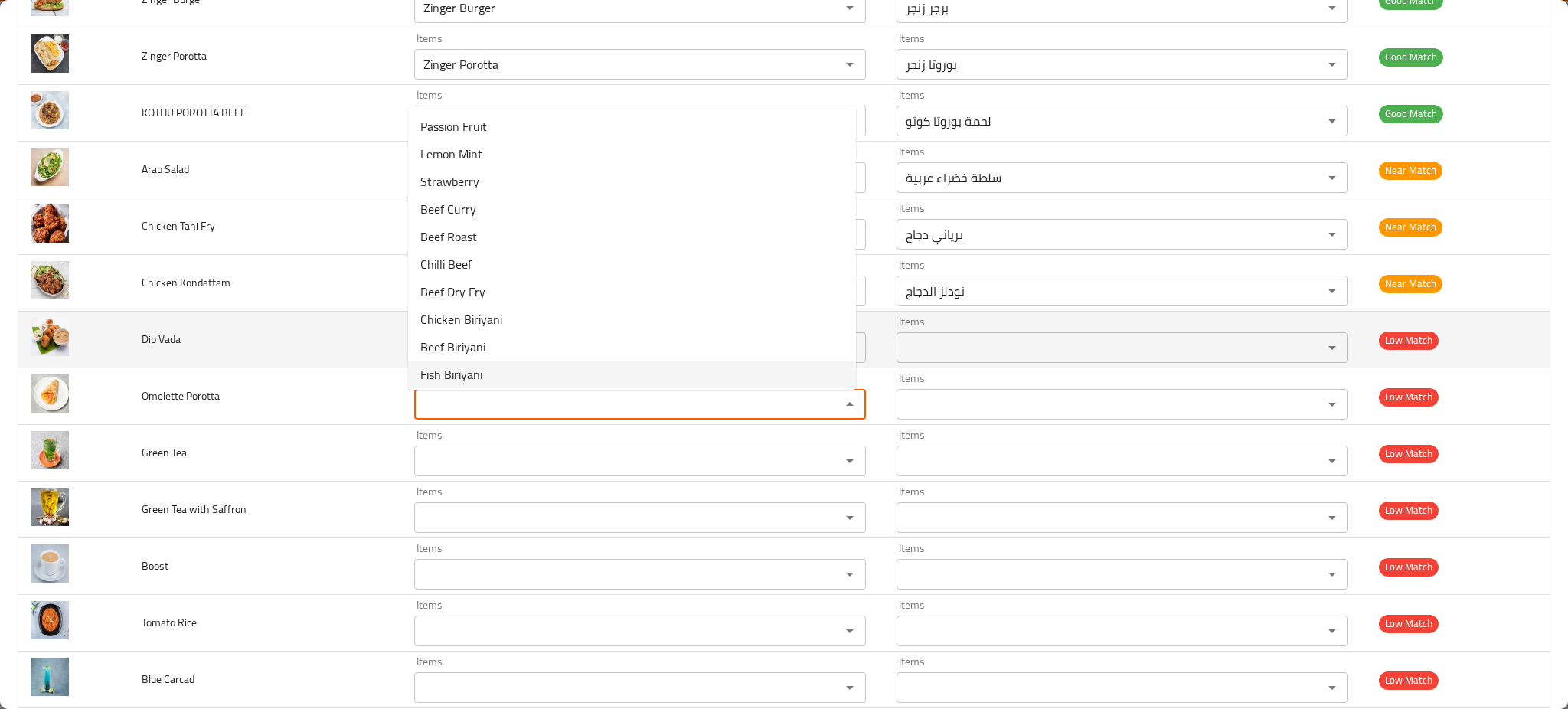
click at [217, 330] on td "Dip Vada" at bounding box center [265, 340] width 272 height 57
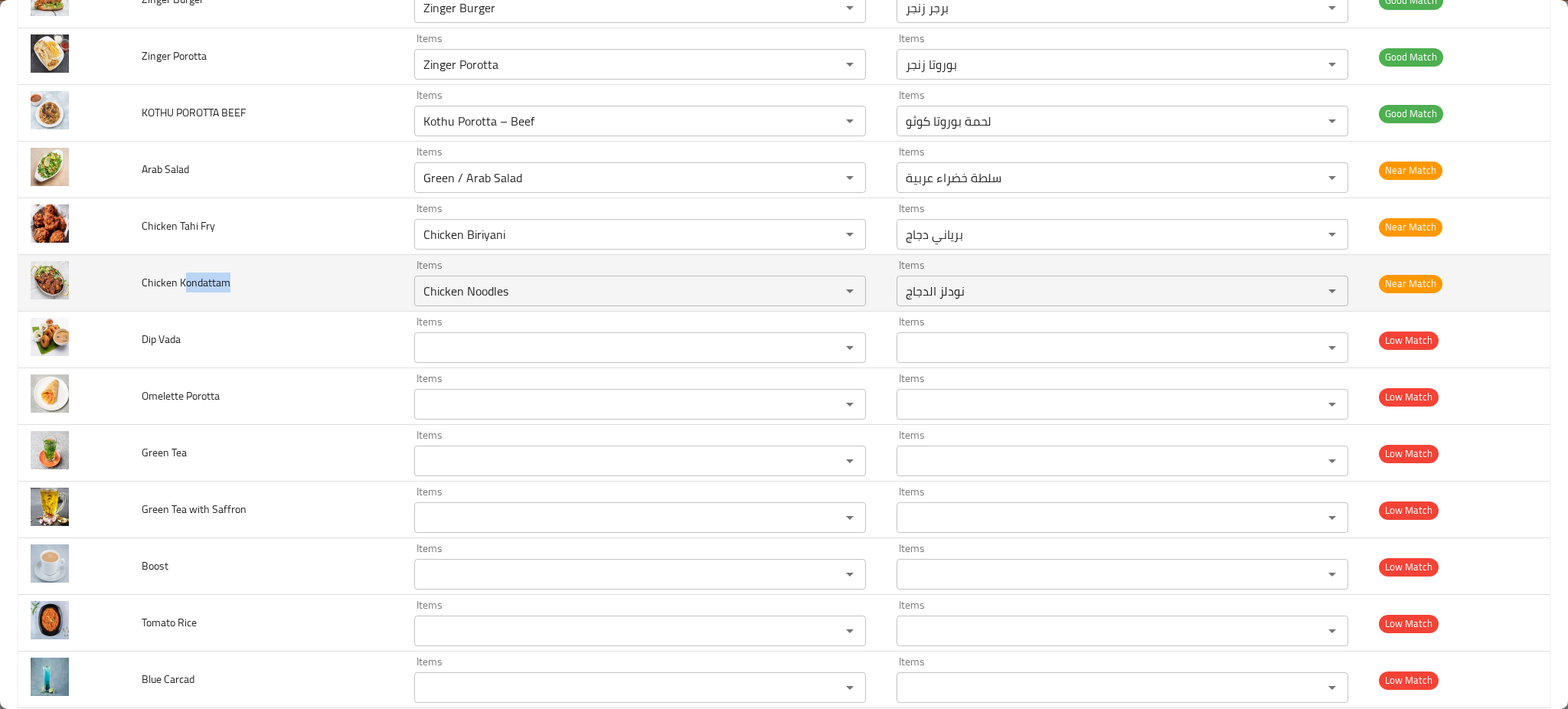
drag, startPoint x: 184, startPoint y: 288, endPoint x: 231, endPoint y: 292, distance: 47.2
click at [230, 292] on td "Chicken Kondattam" at bounding box center [265, 283] width 272 height 57
copy span "ondattam"
click at [516, 301] on Kondattam "Chicken Noodles" at bounding box center [617, 290] width 397 height 21
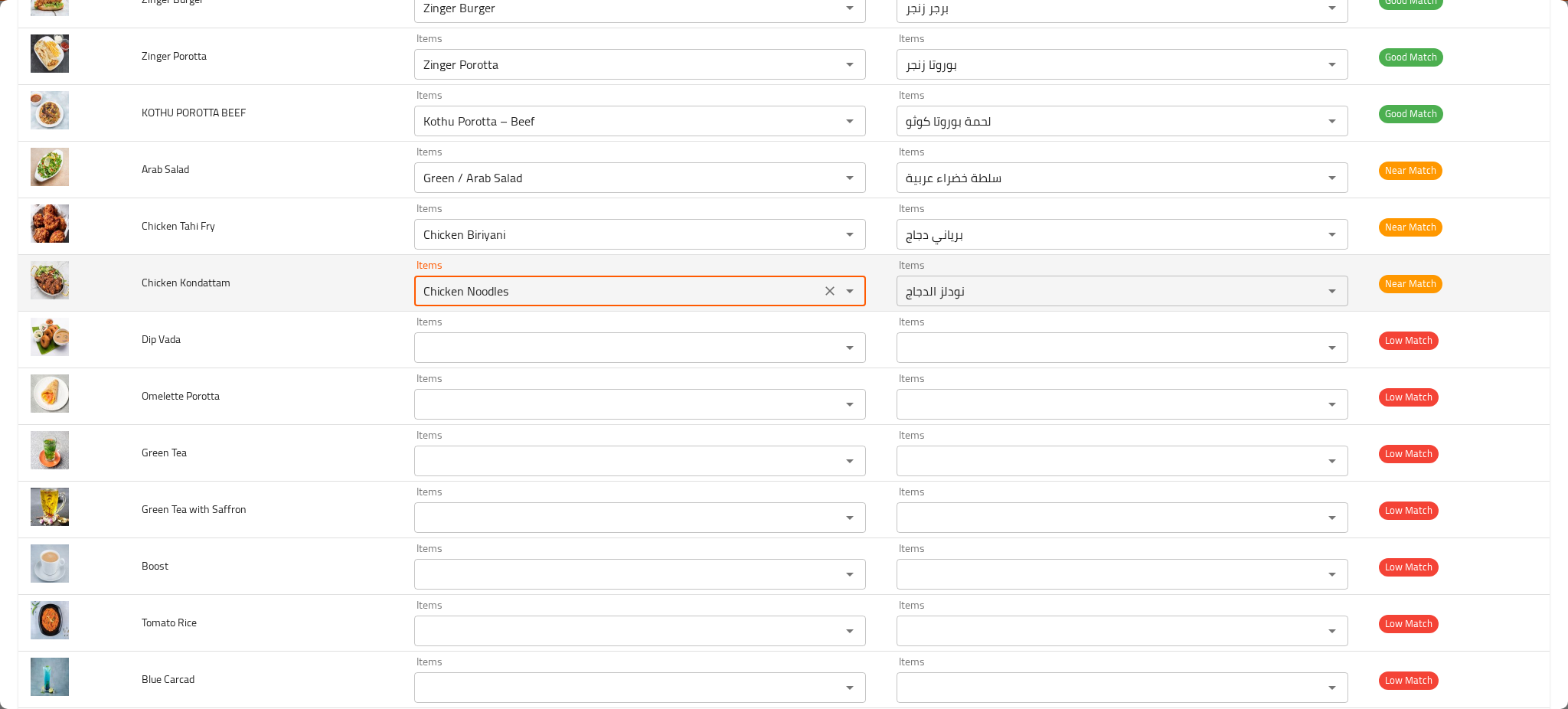
paste Kondattam "ondattam"
type Kondattam "ondattam"
click at [822, 295] on icon "Clear" at bounding box center [830, 291] width 15 height 15
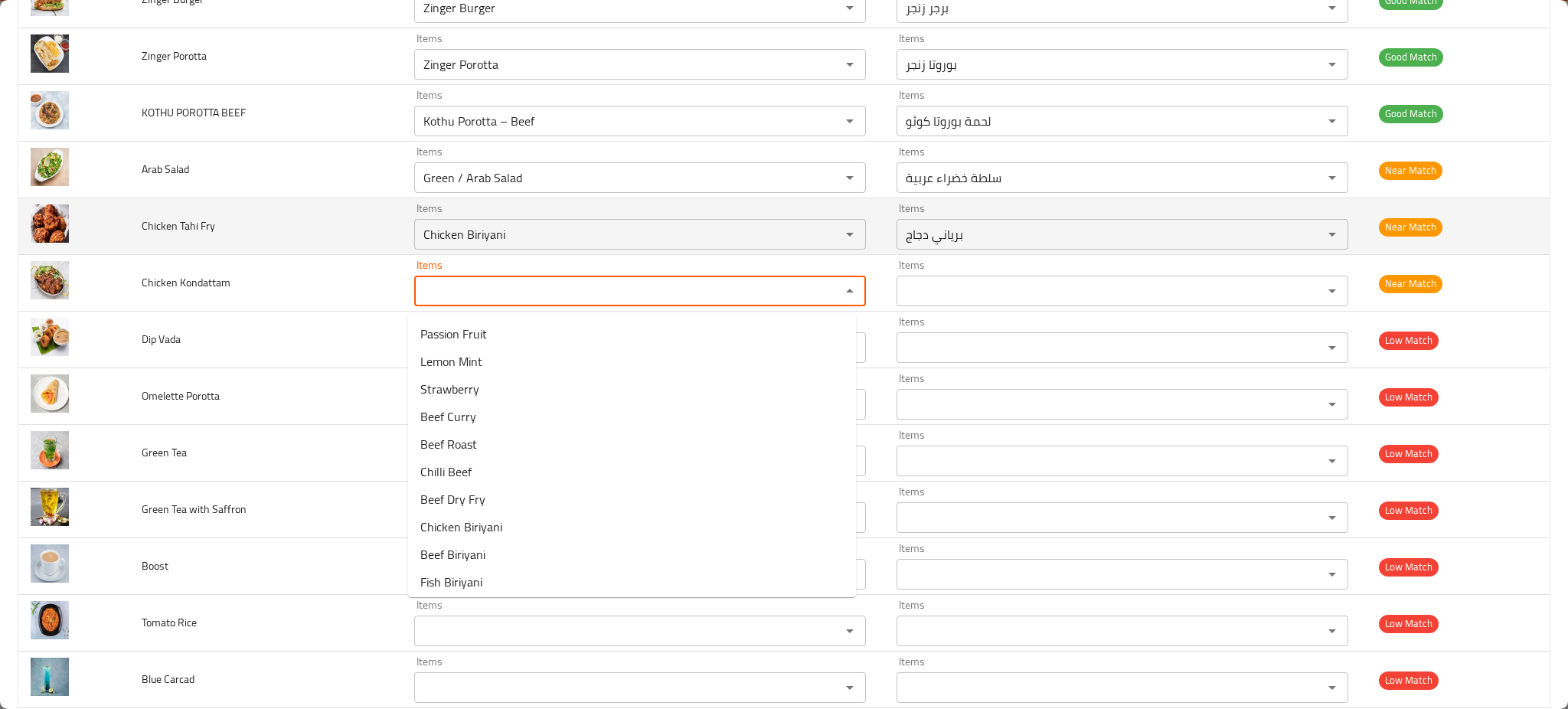
click at [276, 249] on td "Chicken Tahi Fry" at bounding box center [265, 226] width 272 height 57
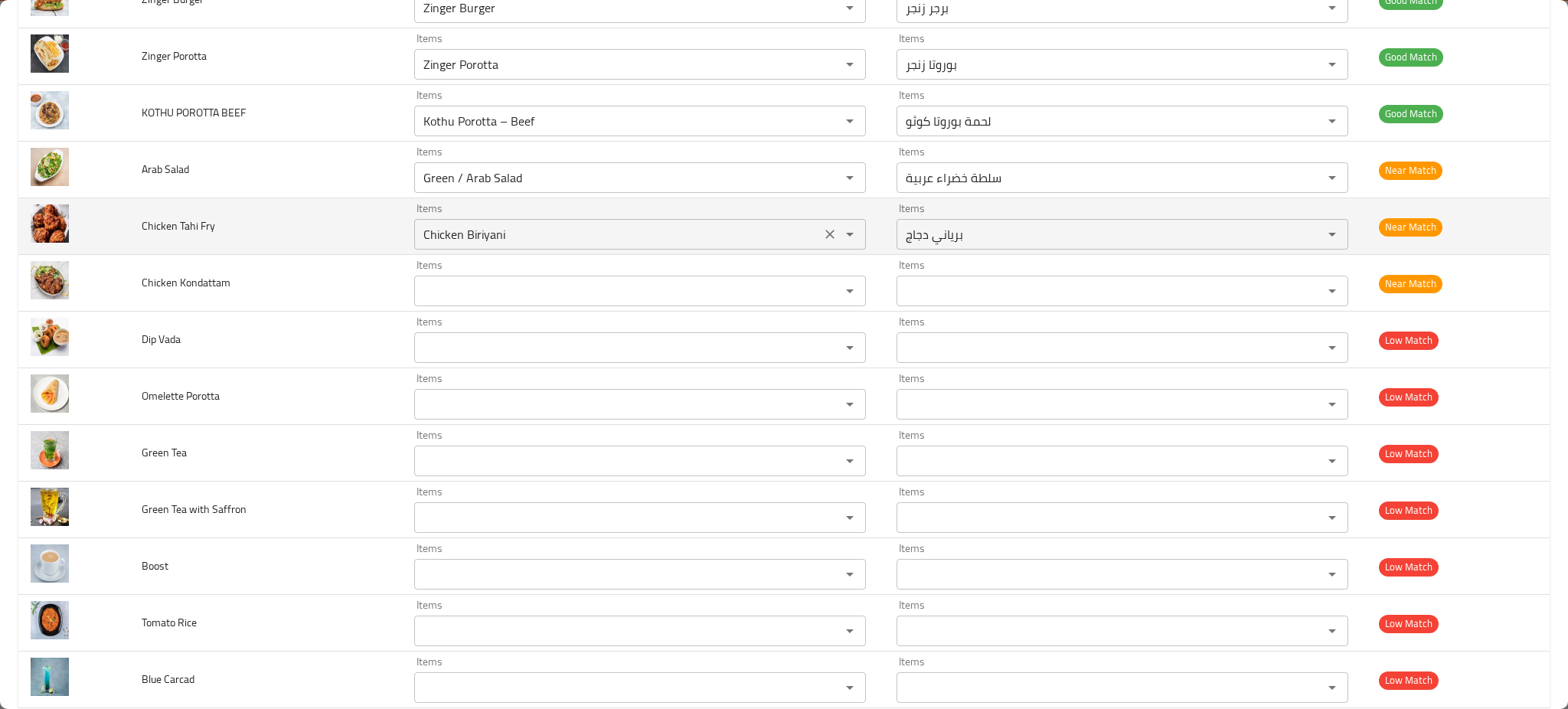
click at [822, 236] on icon "Clear" at bounding box center [830, 234] width 15 height 15
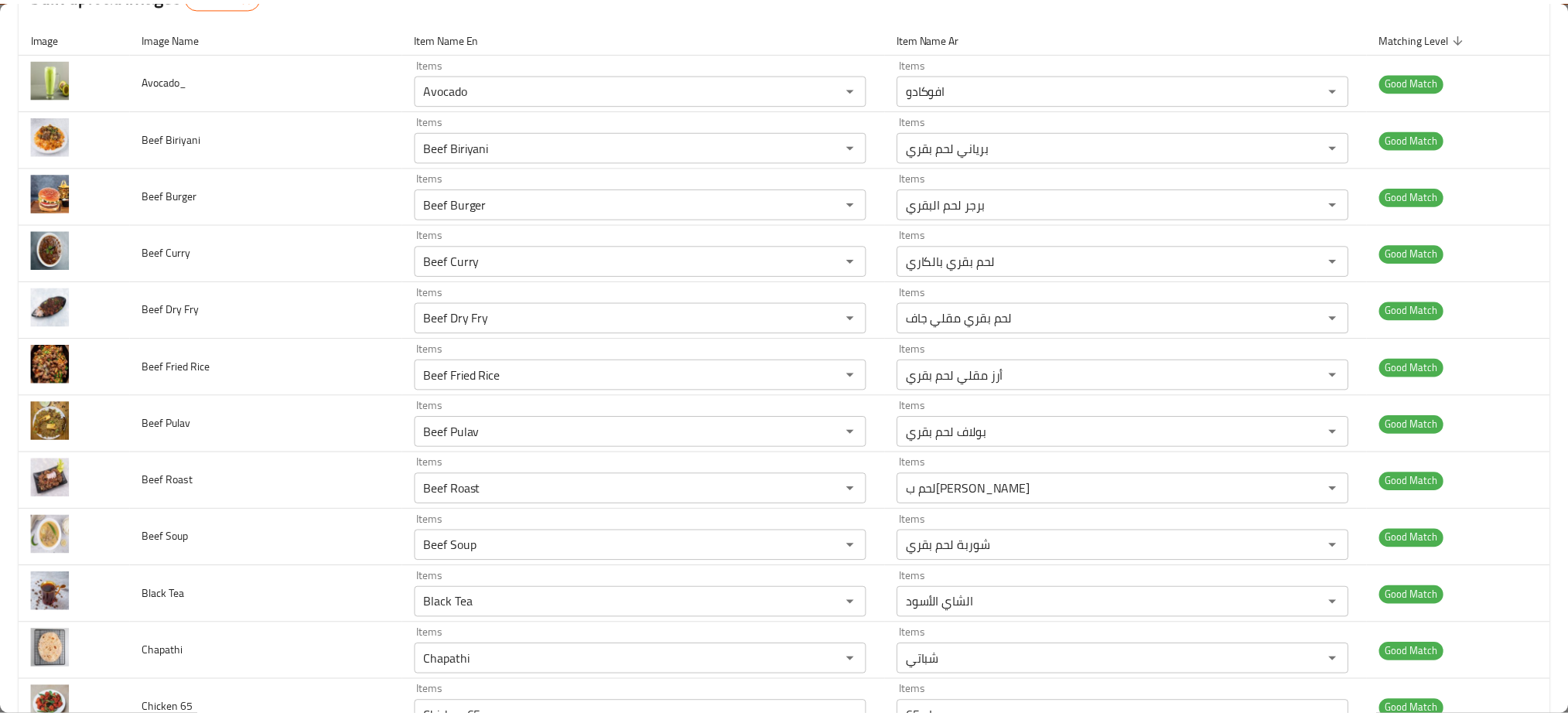
scroll to position [0, 0]
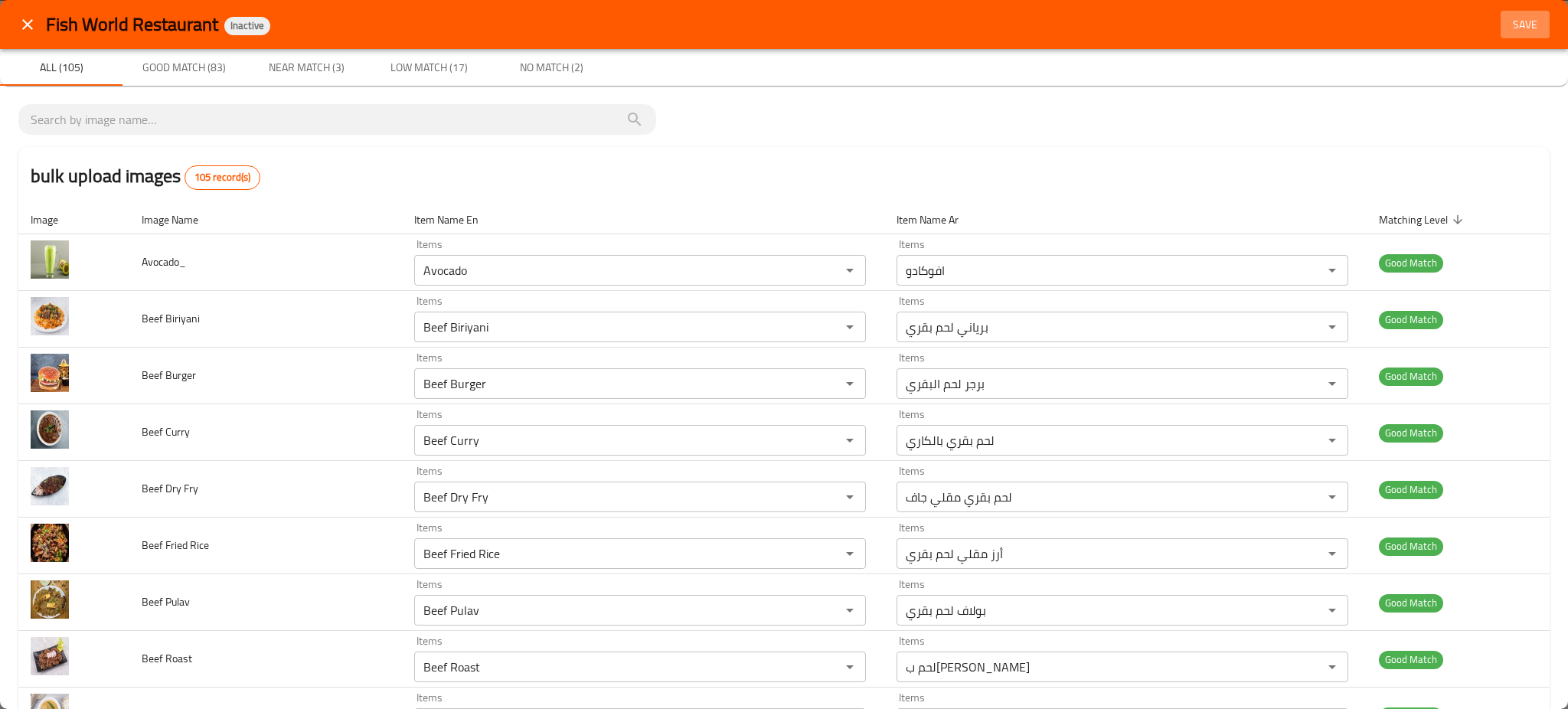
click at [1508, 25] on span "Save" at bounding box center [1525, 24] width 37 height 20
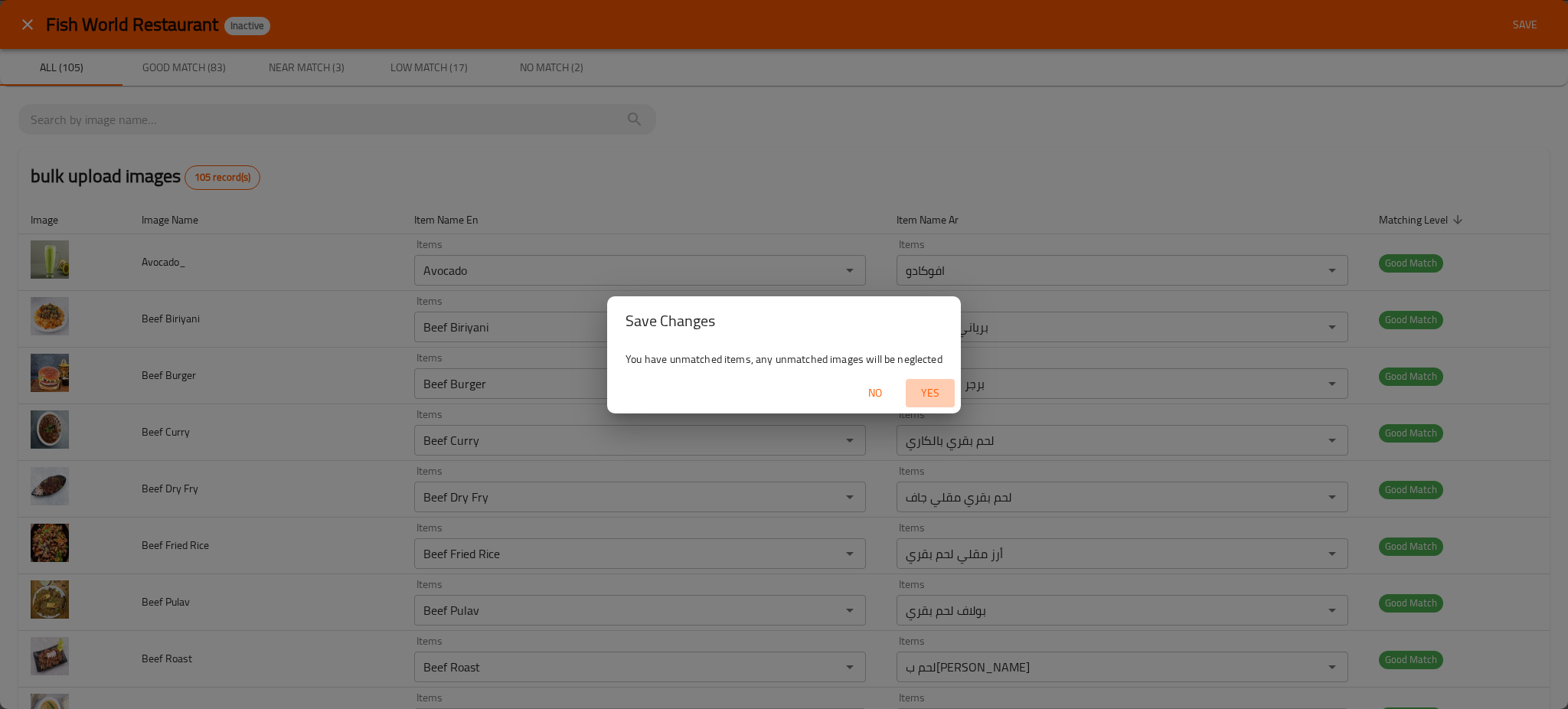
click at [931, 389] on span "Yes" at bounding box center [931, 394] width 37 height 20
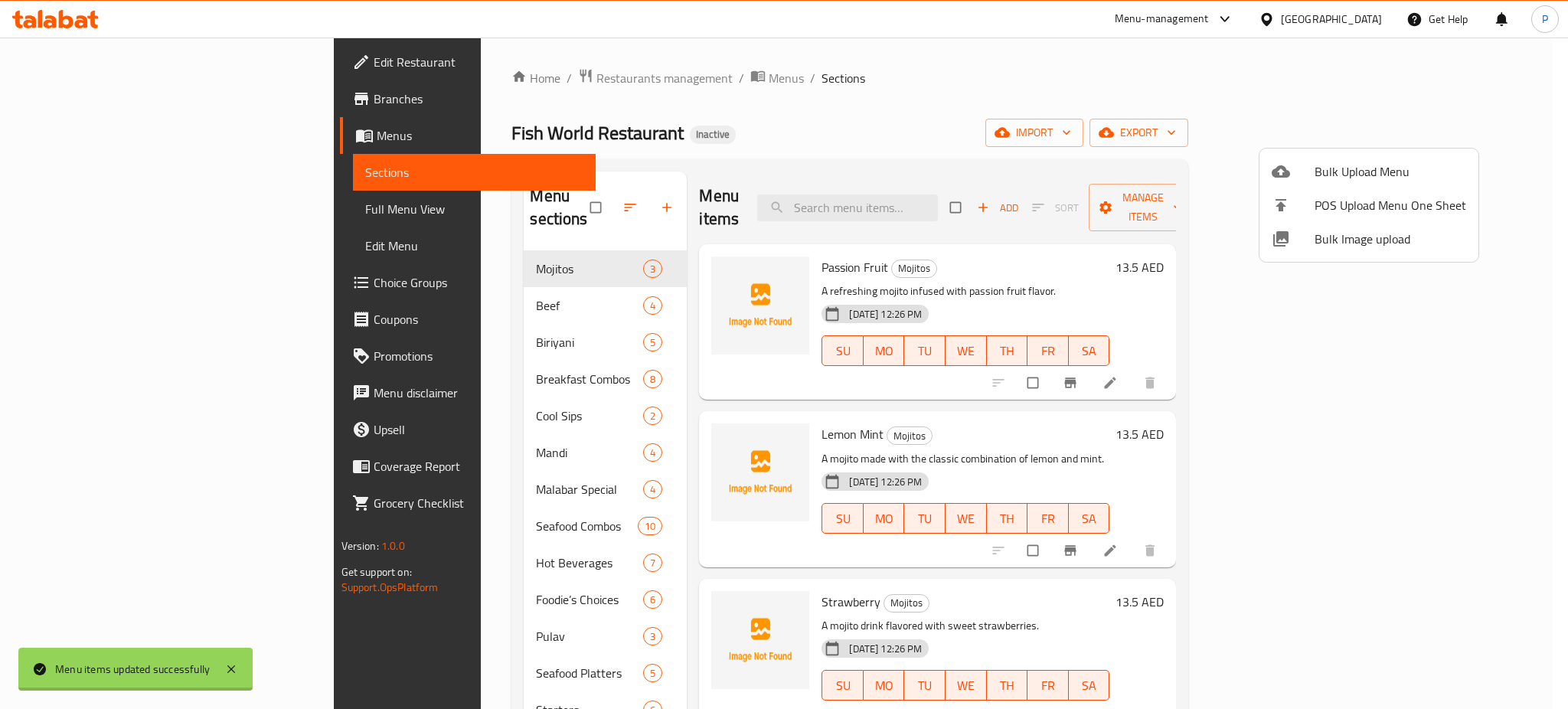
click at [453, 322] on div at bounding box center [784, 354] width 1568 height 709
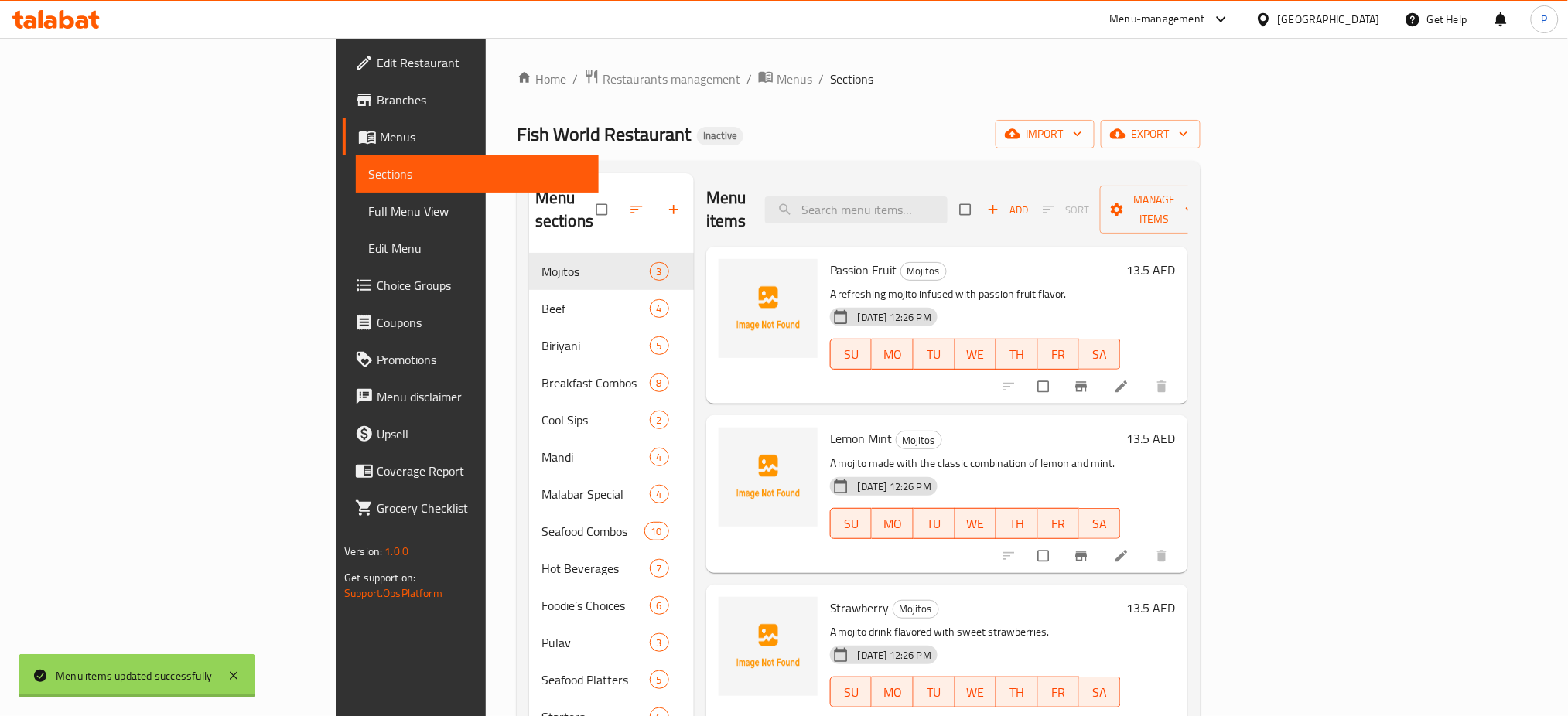
click at [1201, 117] on div "Home / Restaurants management / Menus / Sections Fish World Restaurant Inactive…" at bounding box center [859, 615] width 684 height 1094
click at [1188, 128] on span "export" at bounding box center [1151, 134] width 75 height 20
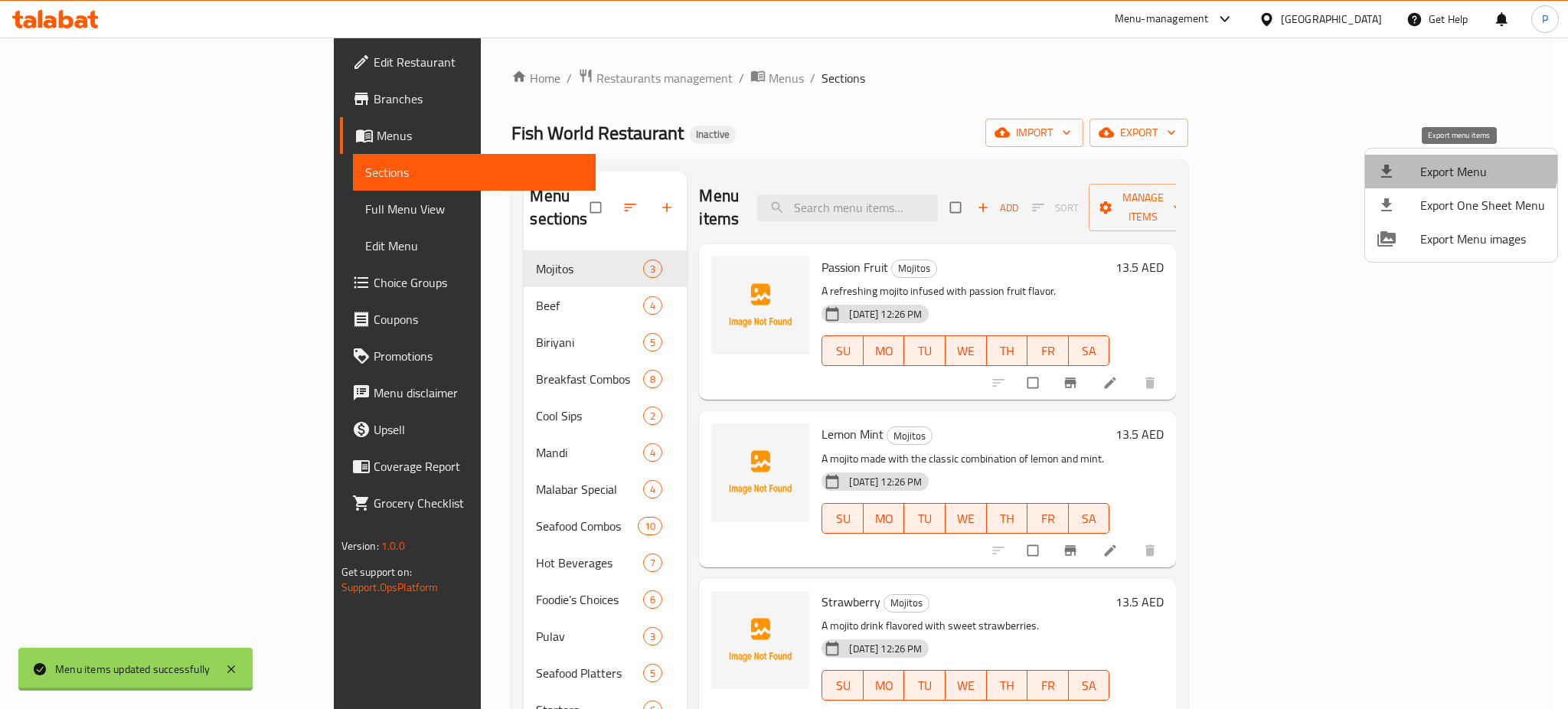
click at [1446, 163] on span "Export Menu" at bounding box center [1482, 172] width 125 height 19
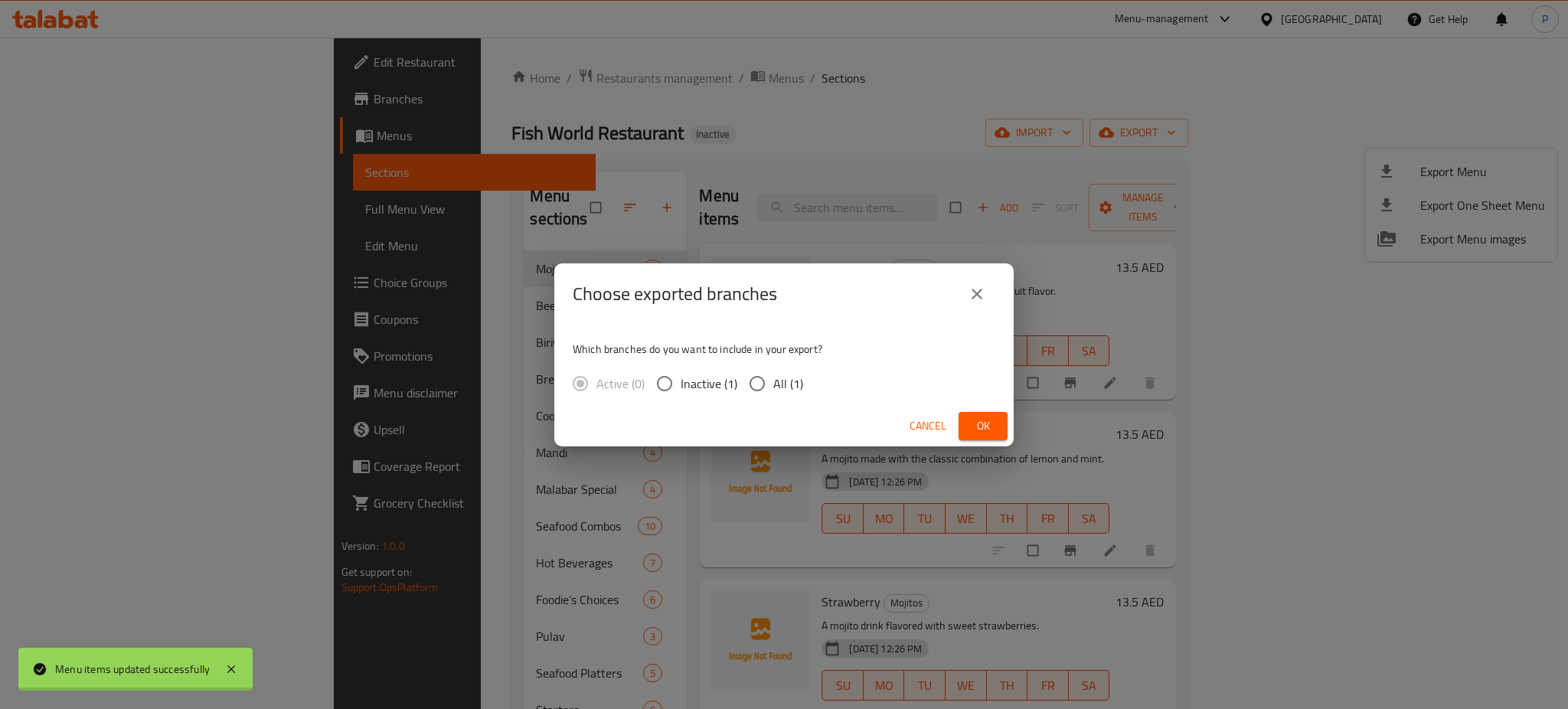
click at [795, 375] on span "All (1)" at bounding box center [789, 384] width 30 height 19
click at [774, 375] on input "All (1)" at bounding box center [757, 383] width 33 height 33
radio input "true"
click at [993, 434] on span "Ok" at bounding box center [983, 426] width 24 height 20
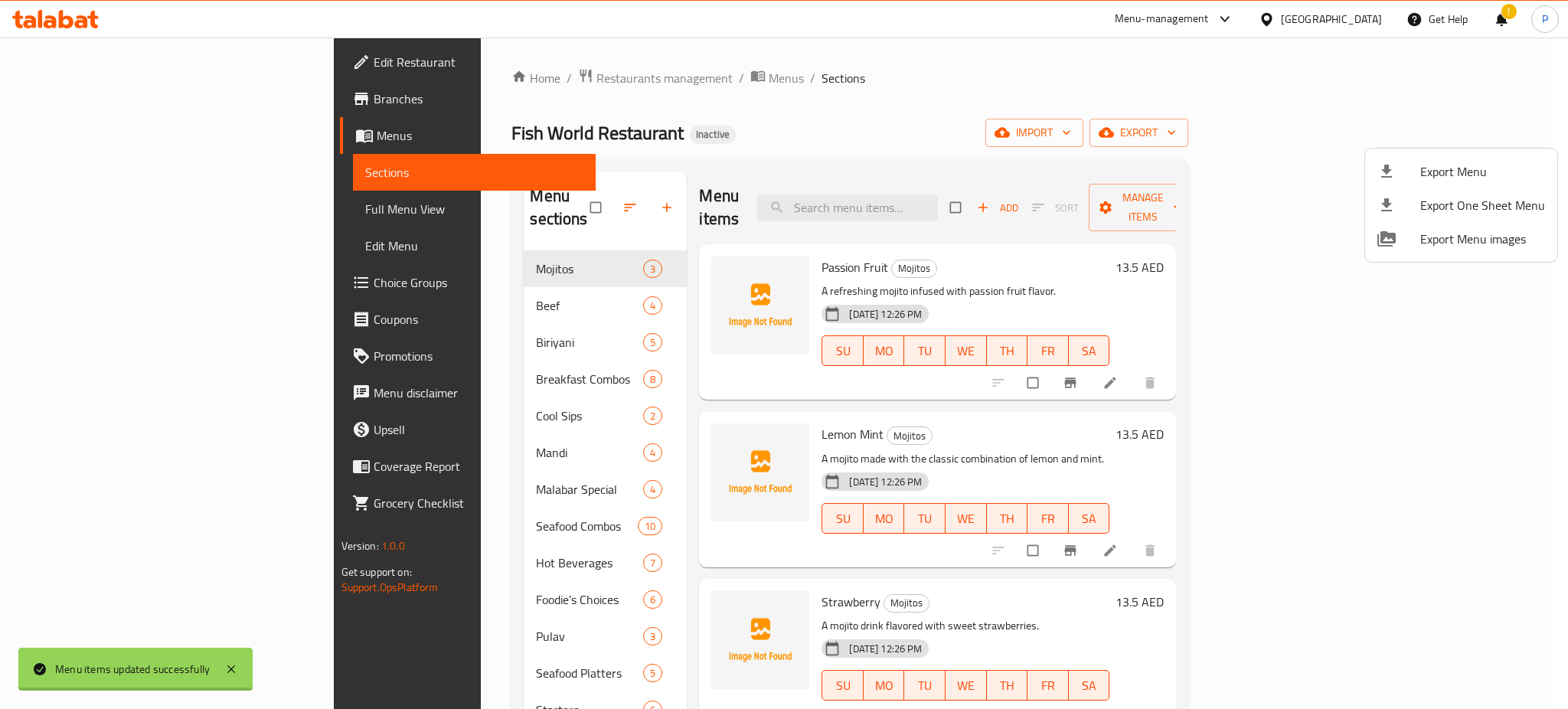
click at [466, 288] on div at bounding box center [784, 354] width 1568 height 709
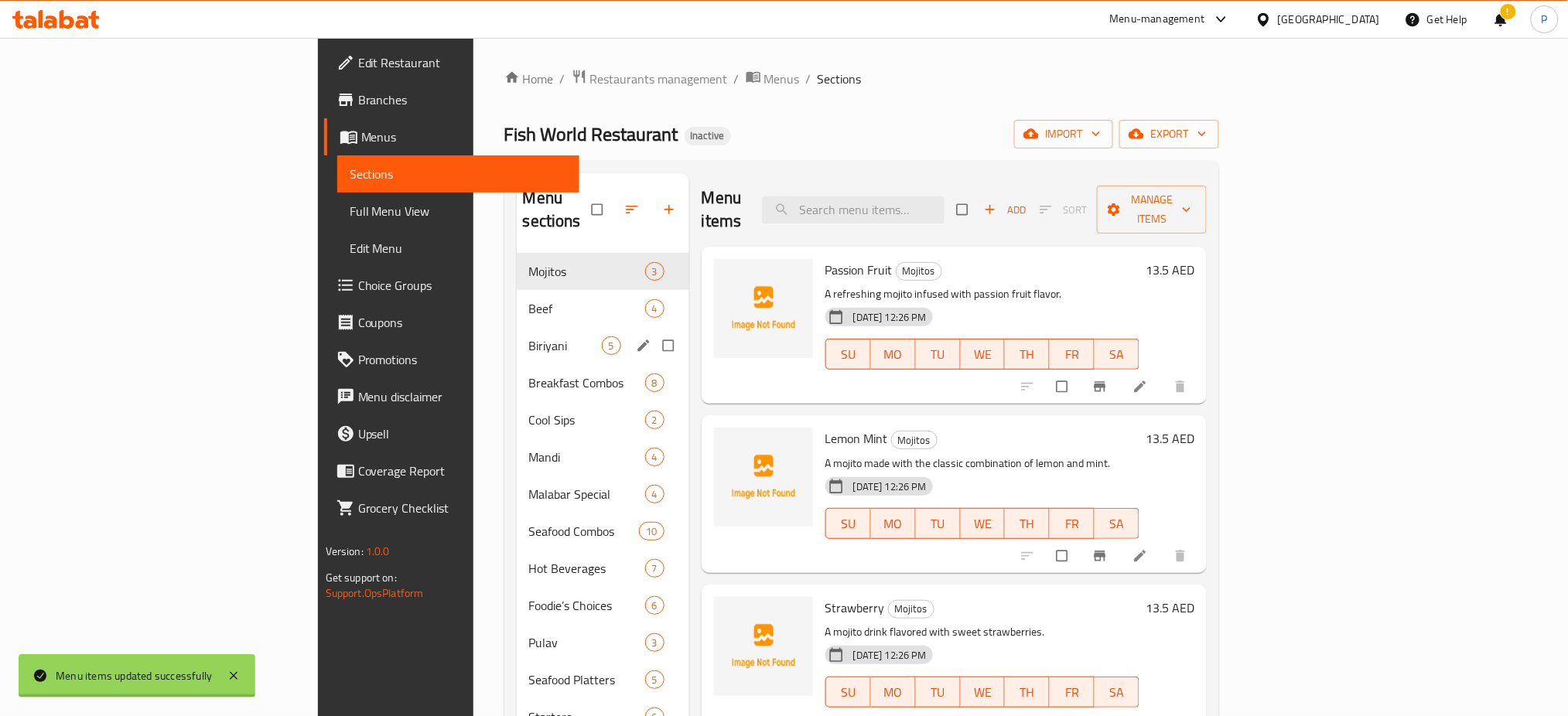
click at [529, 336] on span "Biriyani" at bounding box center [565, 346] width 72 height 19
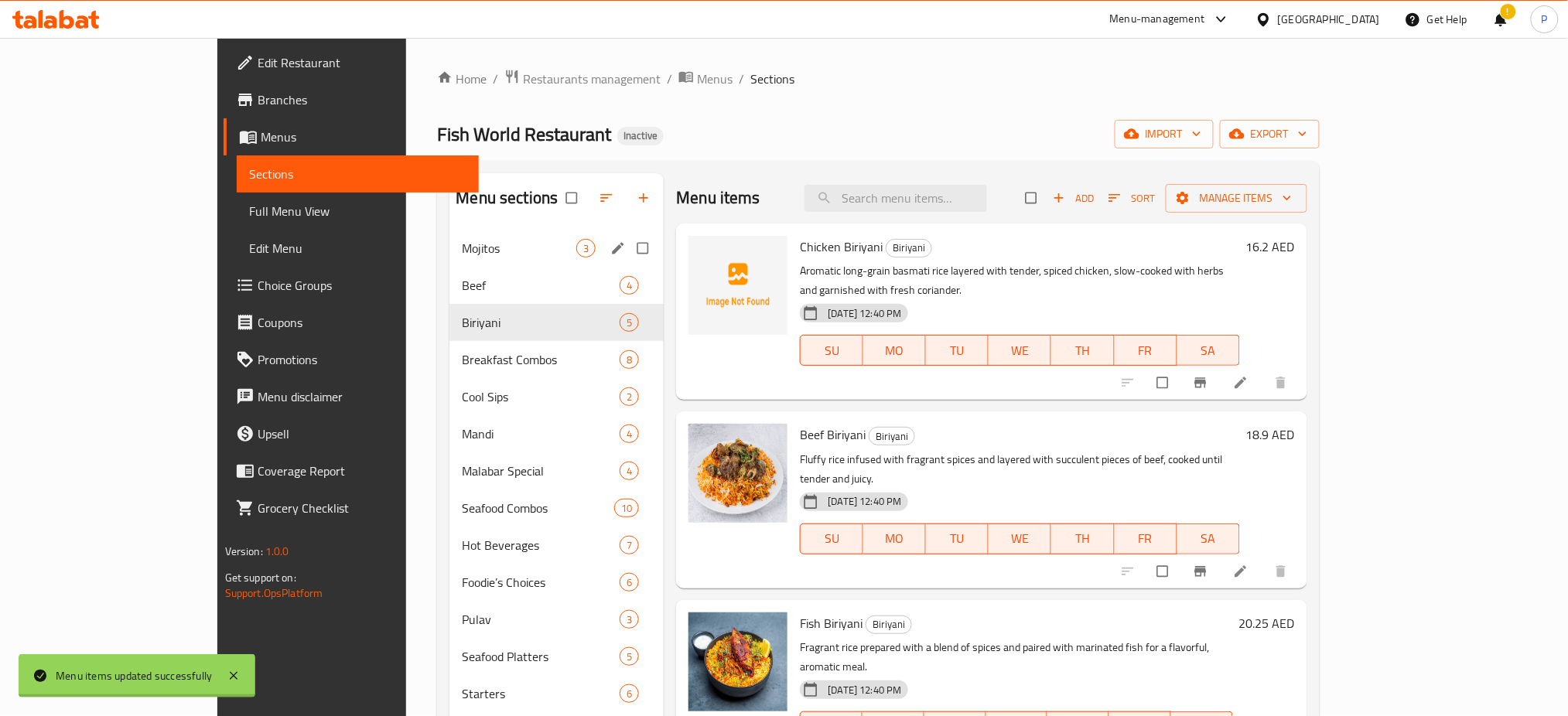
click at [475, 260] on div "Mojitos 3" at bounding box center [556, 249] width 214 height 38
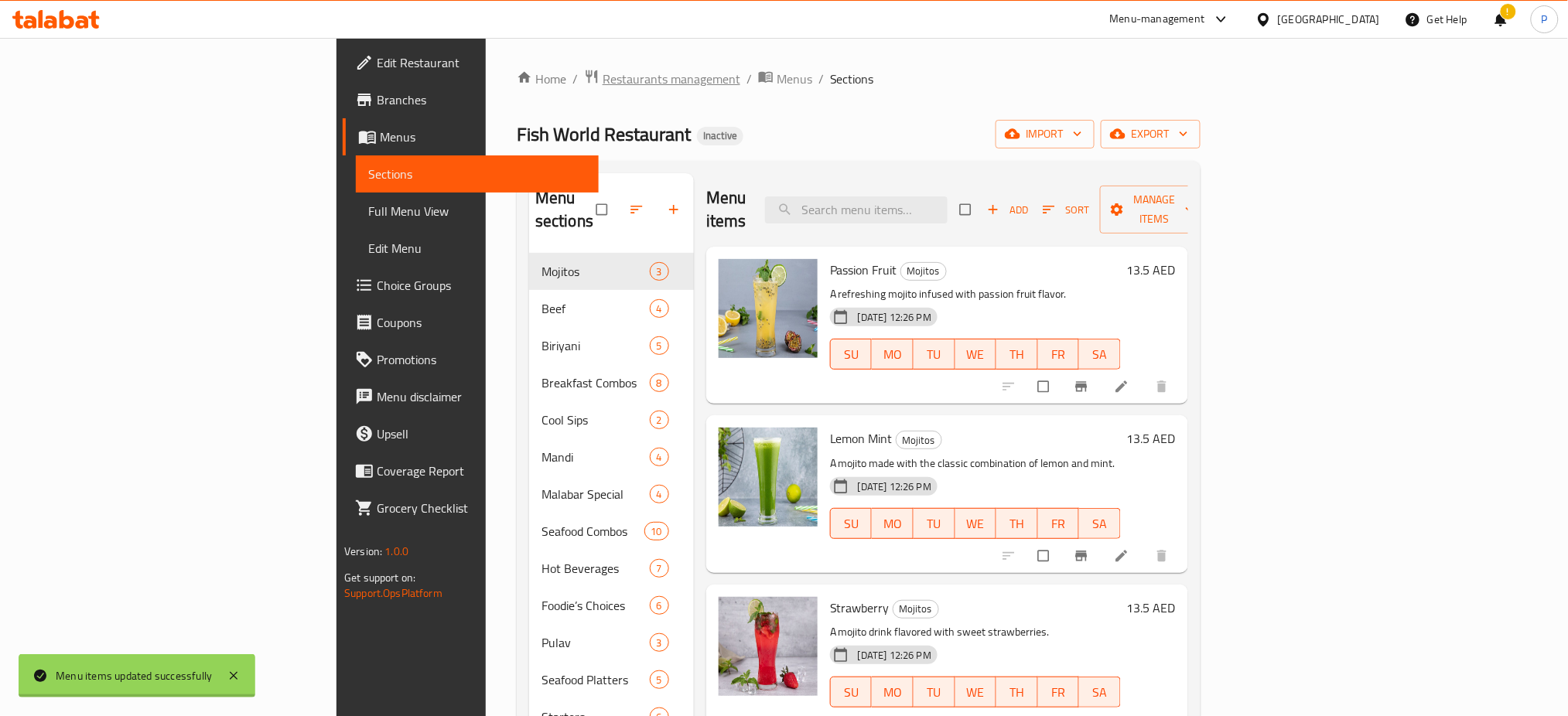
click at [602, 74] on span "Restaurants management" at bounding box center [671, 79] width 138 height 19
